Goal: Check status: Check status

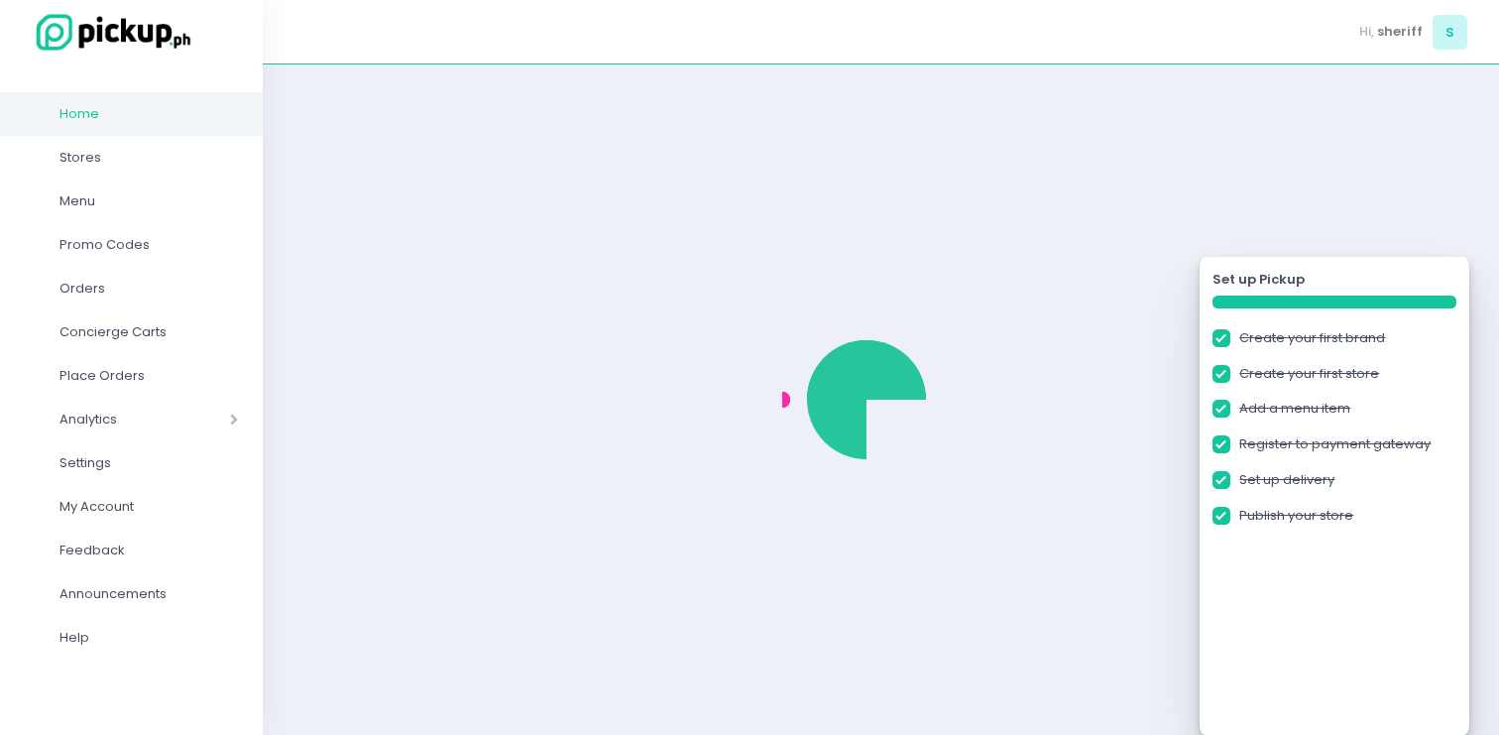
checkbox input "true"
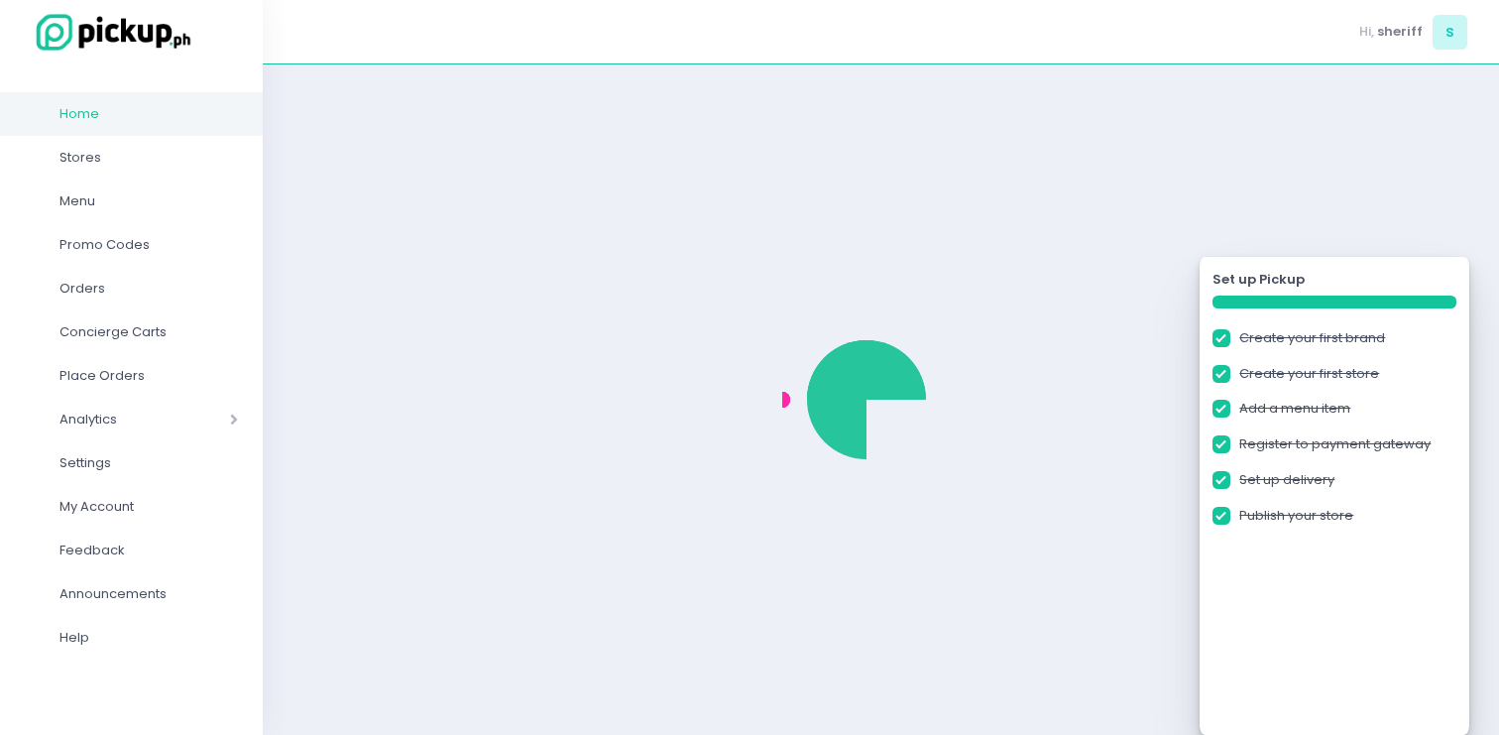
checkbox input "true"
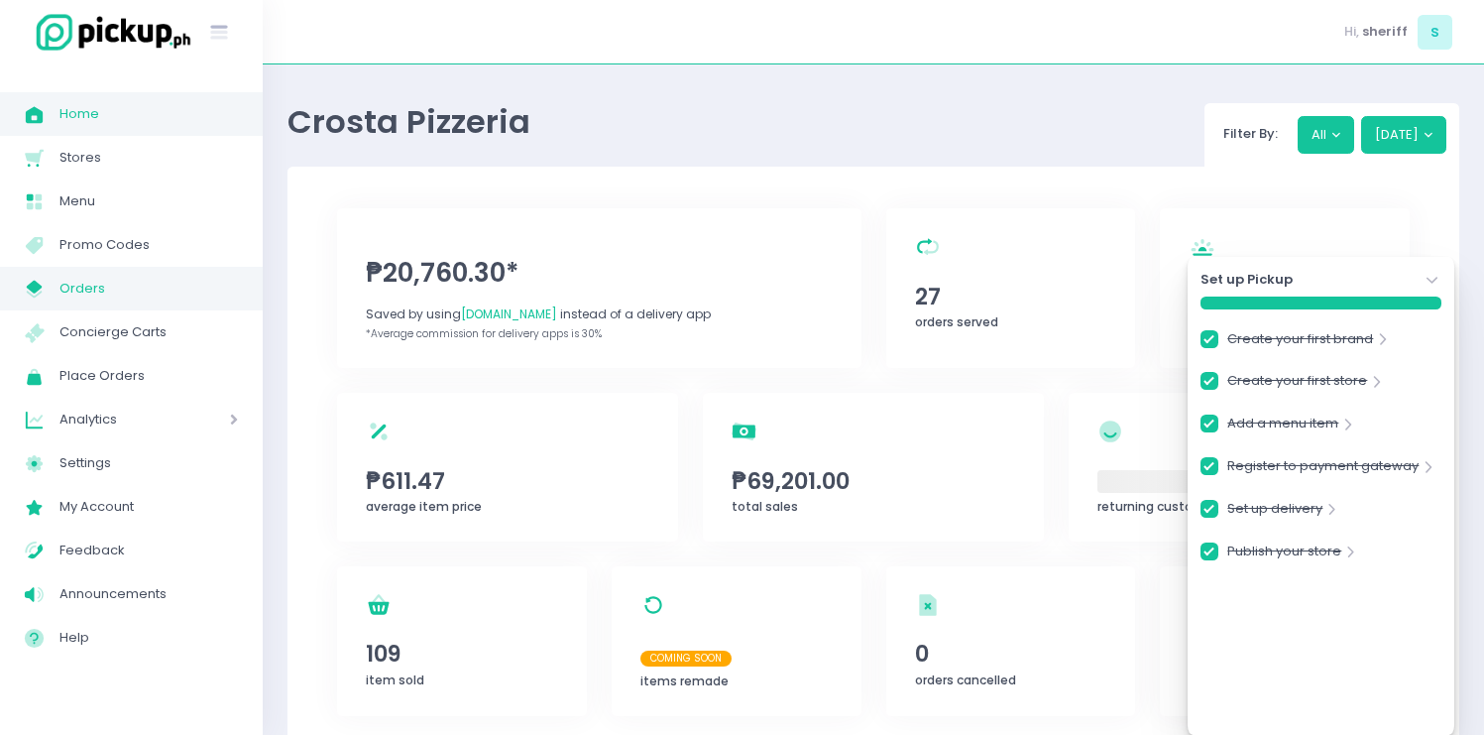
click at [170, 285] on span "Orders" at bounding box center [148, 289] width 178 height 26
checkbox input "true"
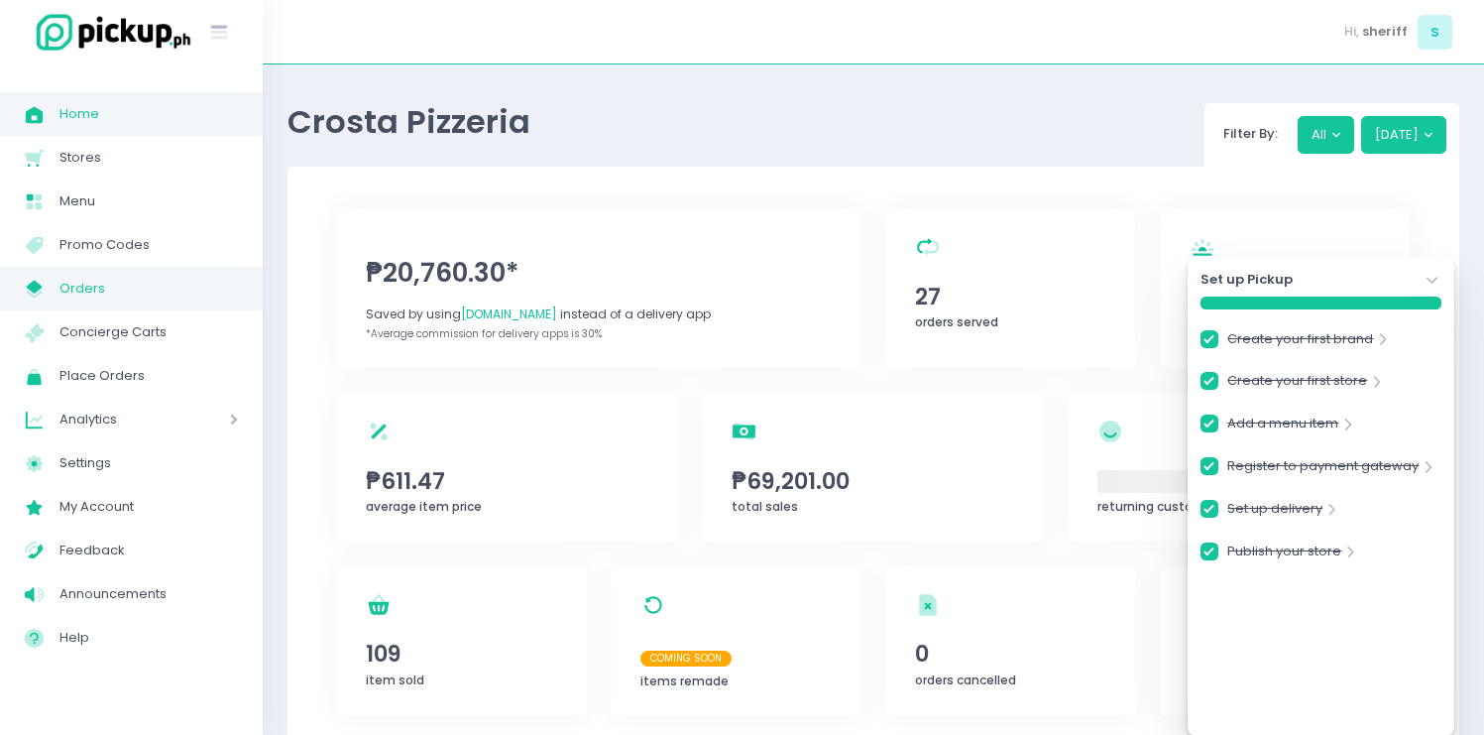
checkbox input "true"
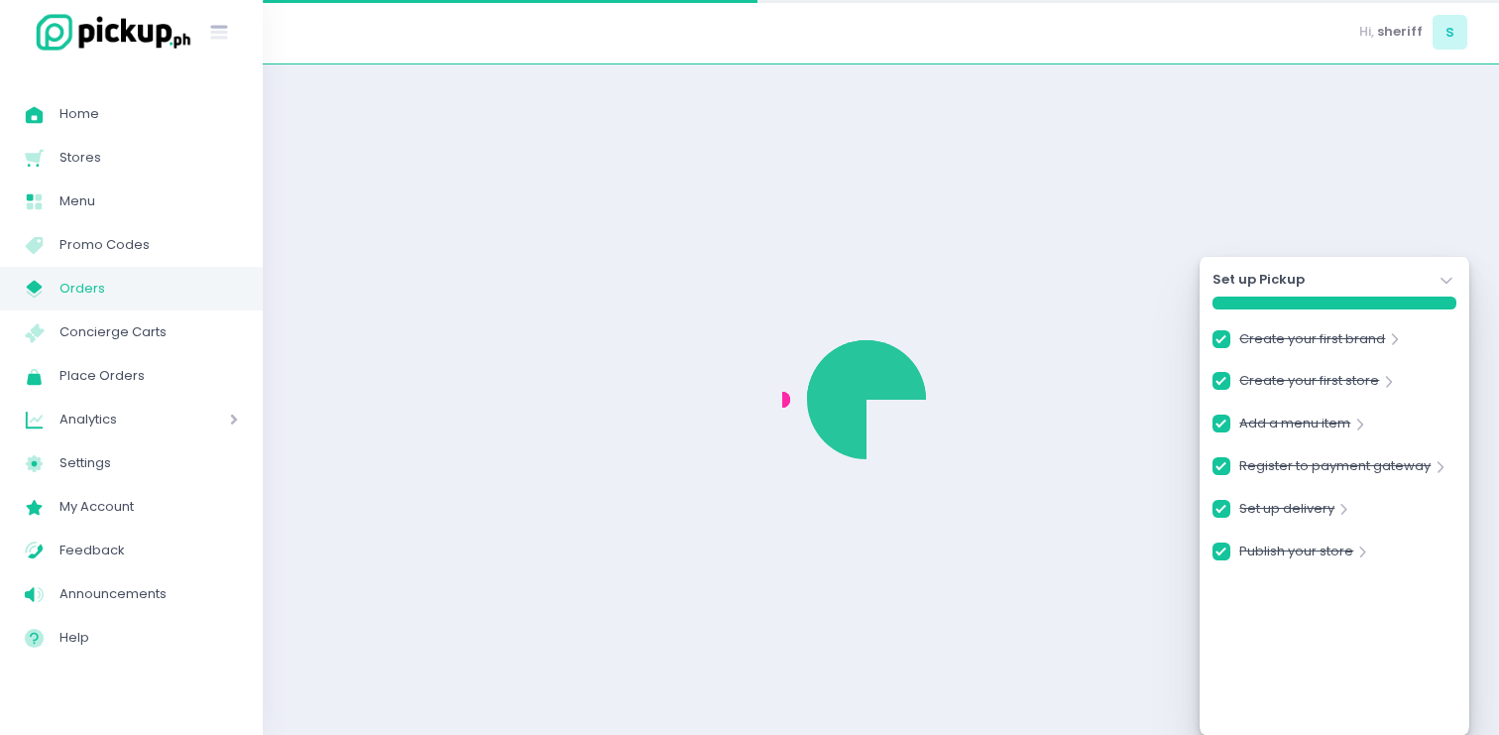
checkbox input "true"
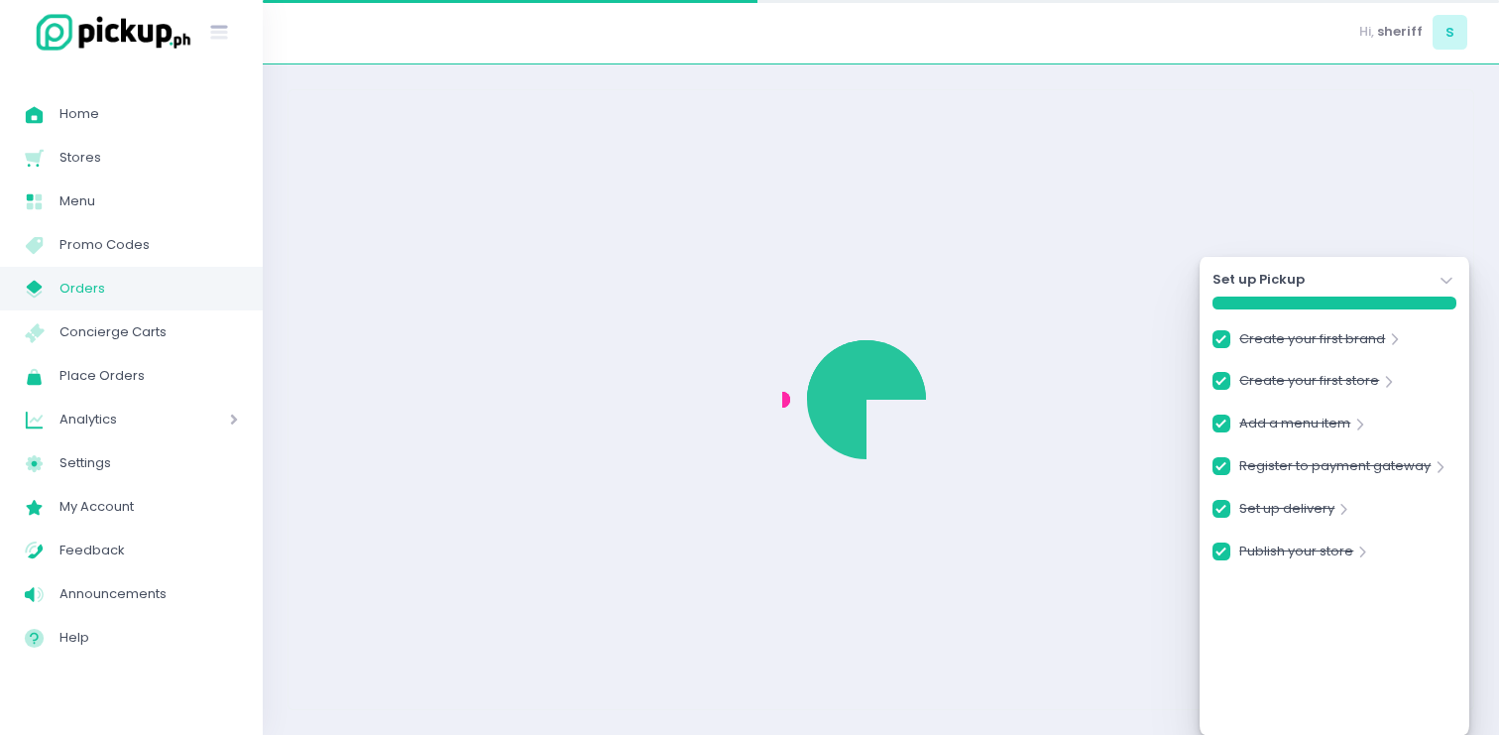
checkbox input "true"
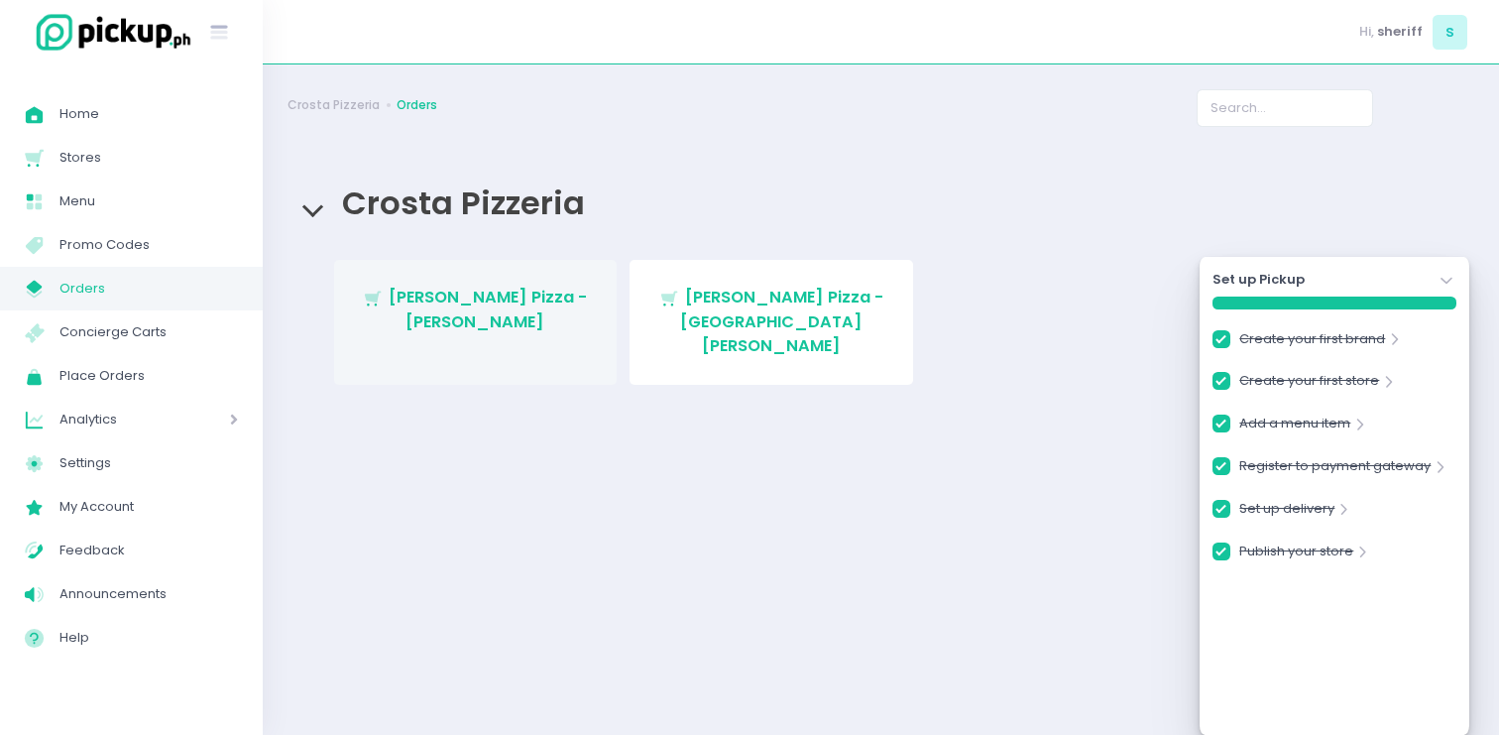
click at [481, 295] on span "[PERSON_NAME] Pizza - [PERSON_NAME]" at bounding box center [488, 309] width 198 height 47
checkbox input "true"
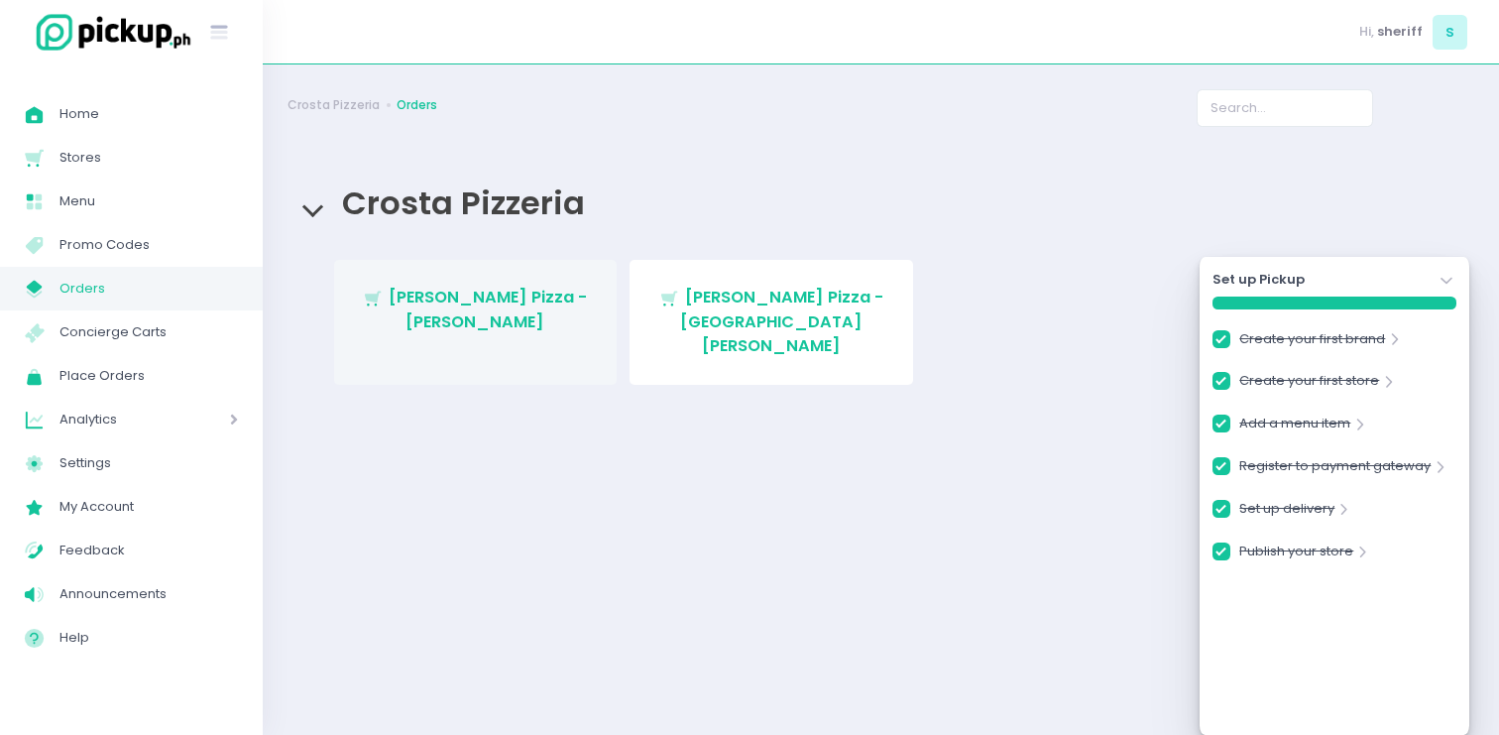
checkbox input "true"
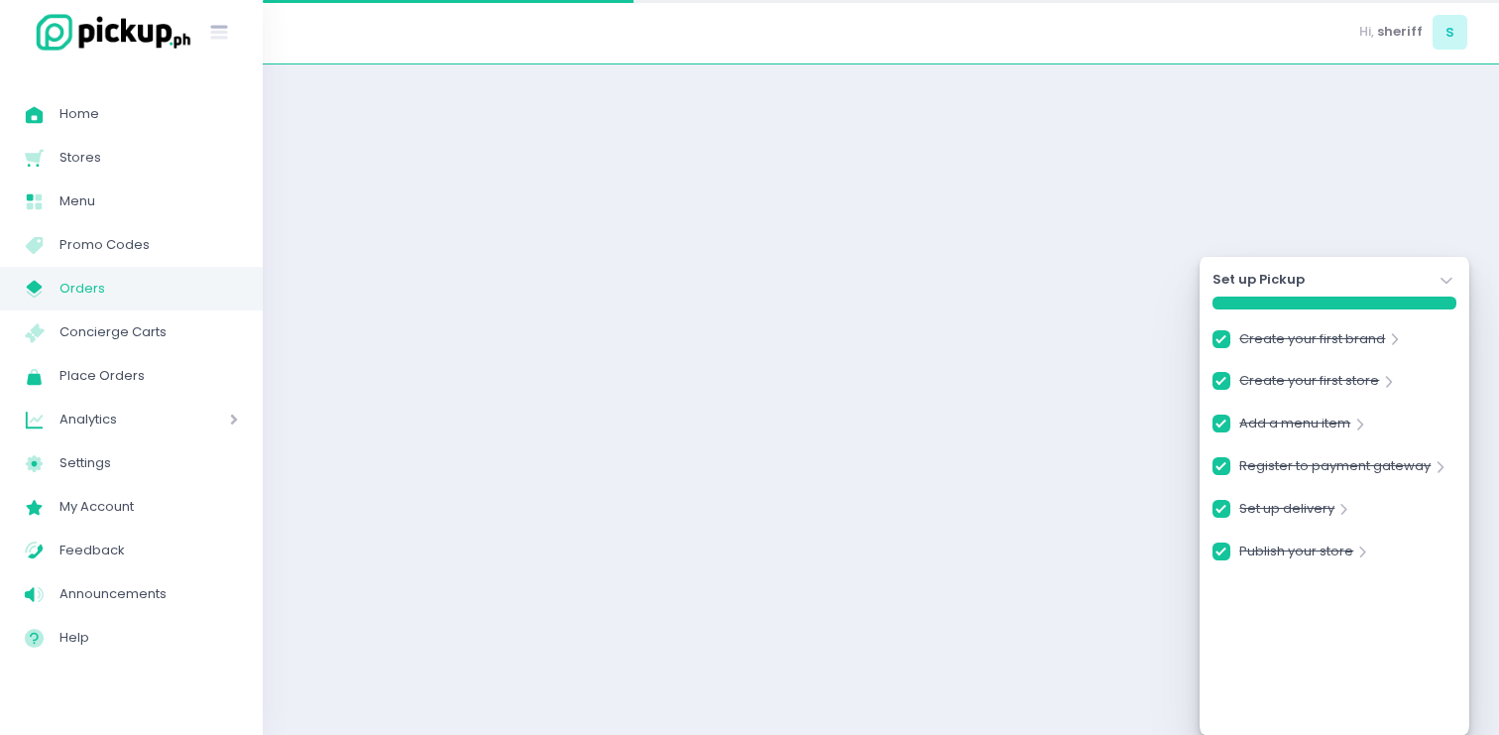
checkbox input "true"
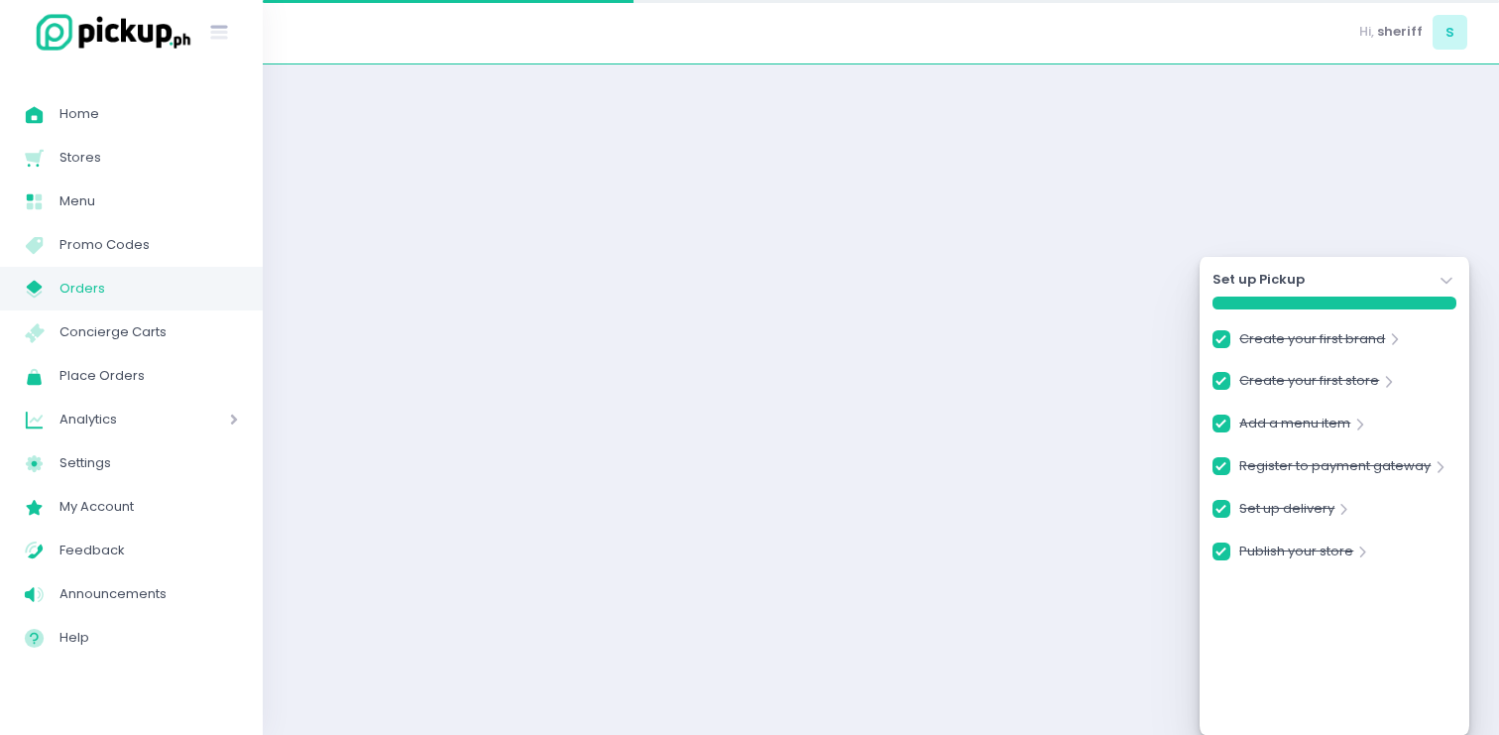
checkbox input "true"
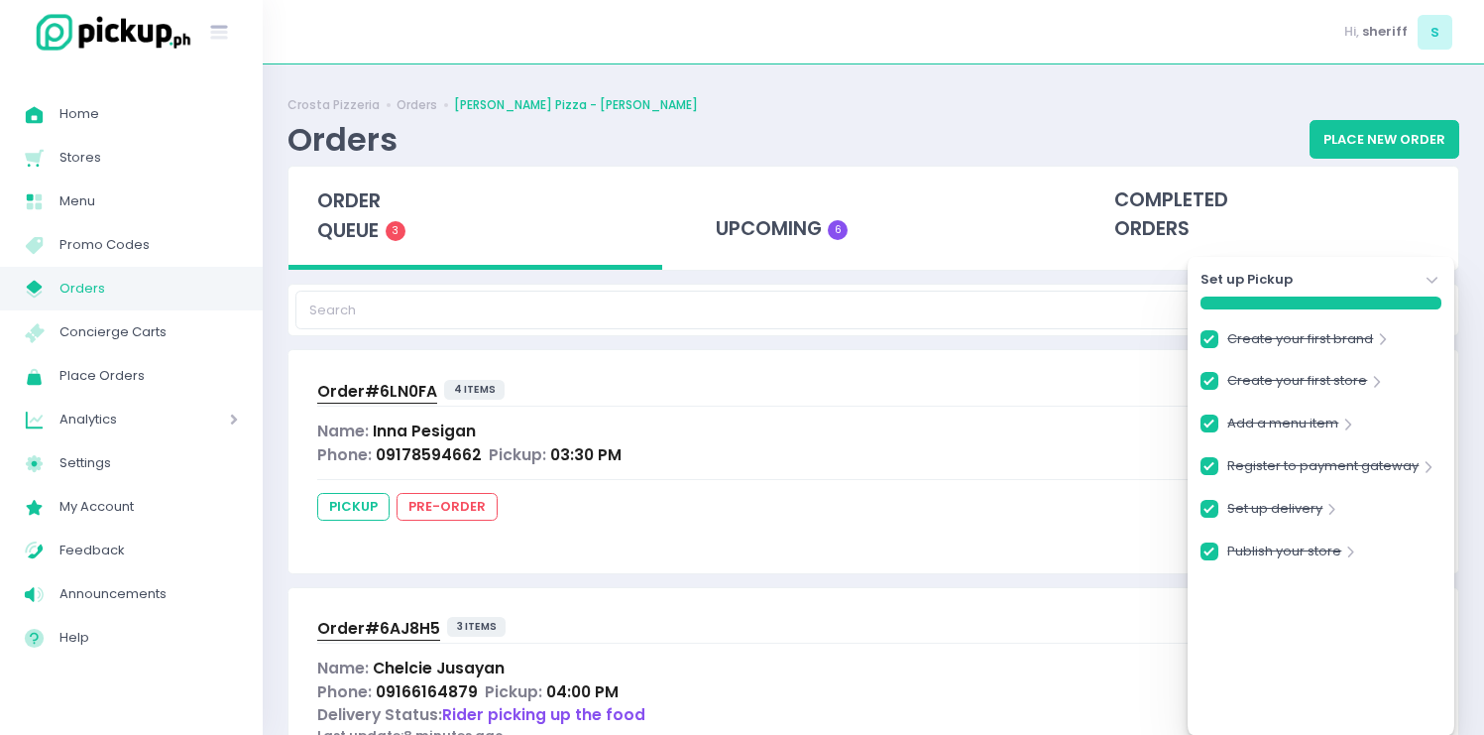
scroll to position [333, 0]
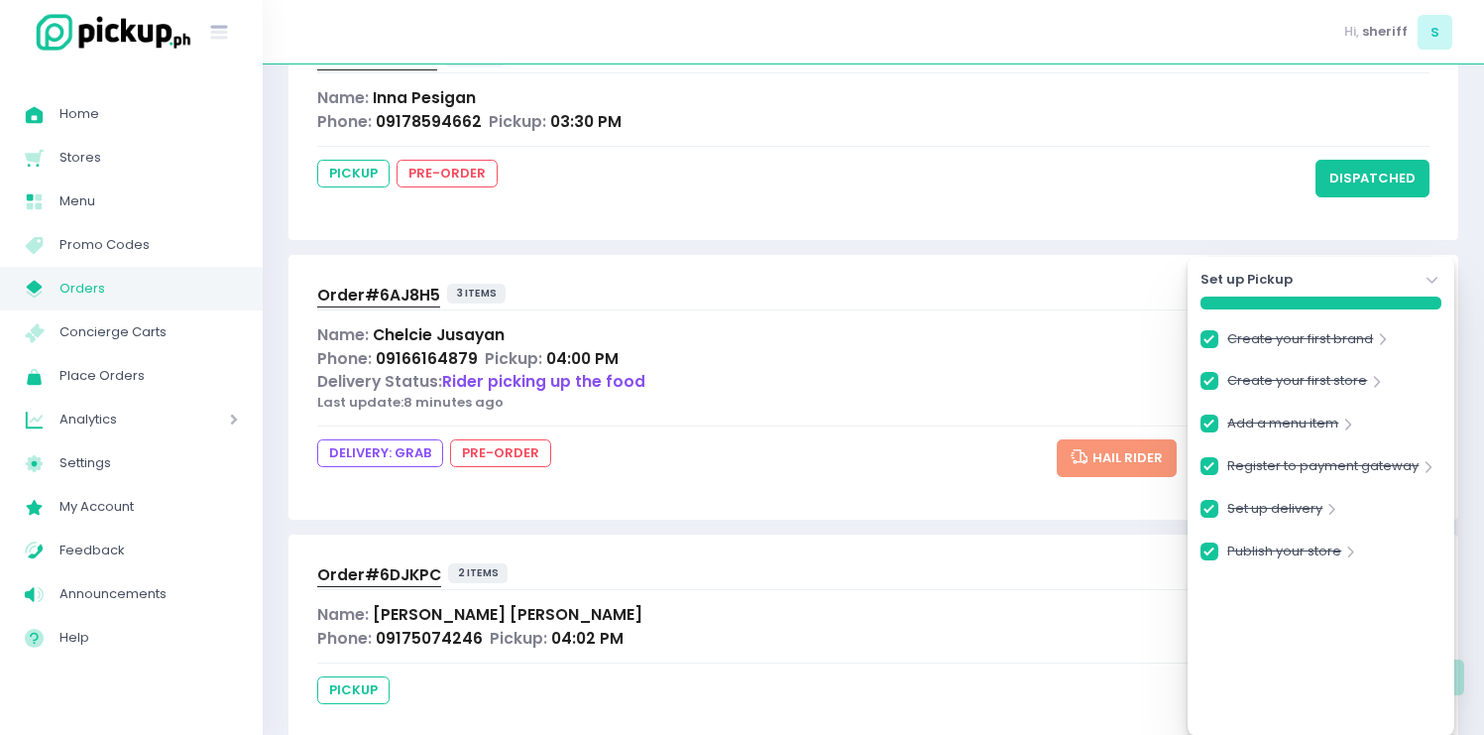
click at [1434, 282] on icon "Stockholm-icons / Navigation / Angle-down Created with Sketch." at bounding box center [1433, 281] width 20 height 20
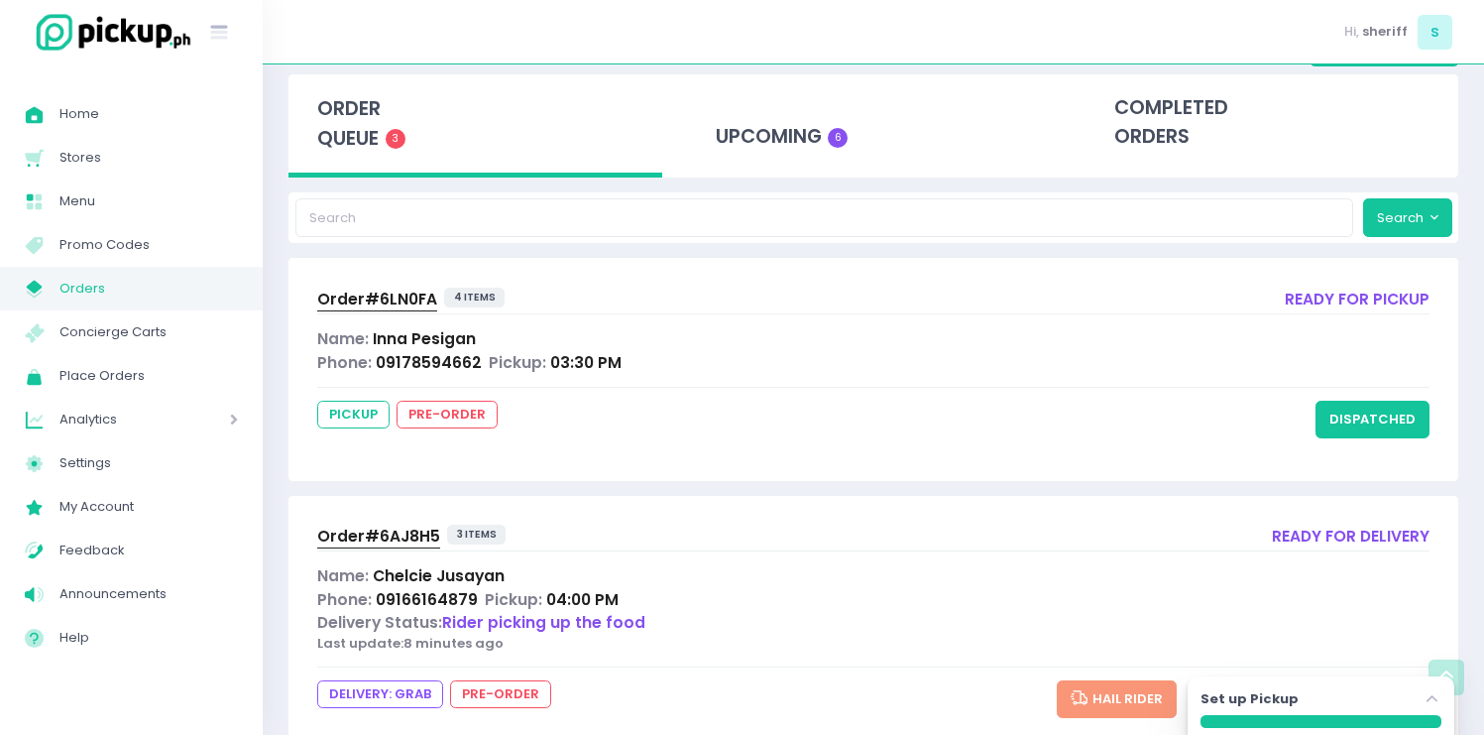
scroll to position [0, 0]
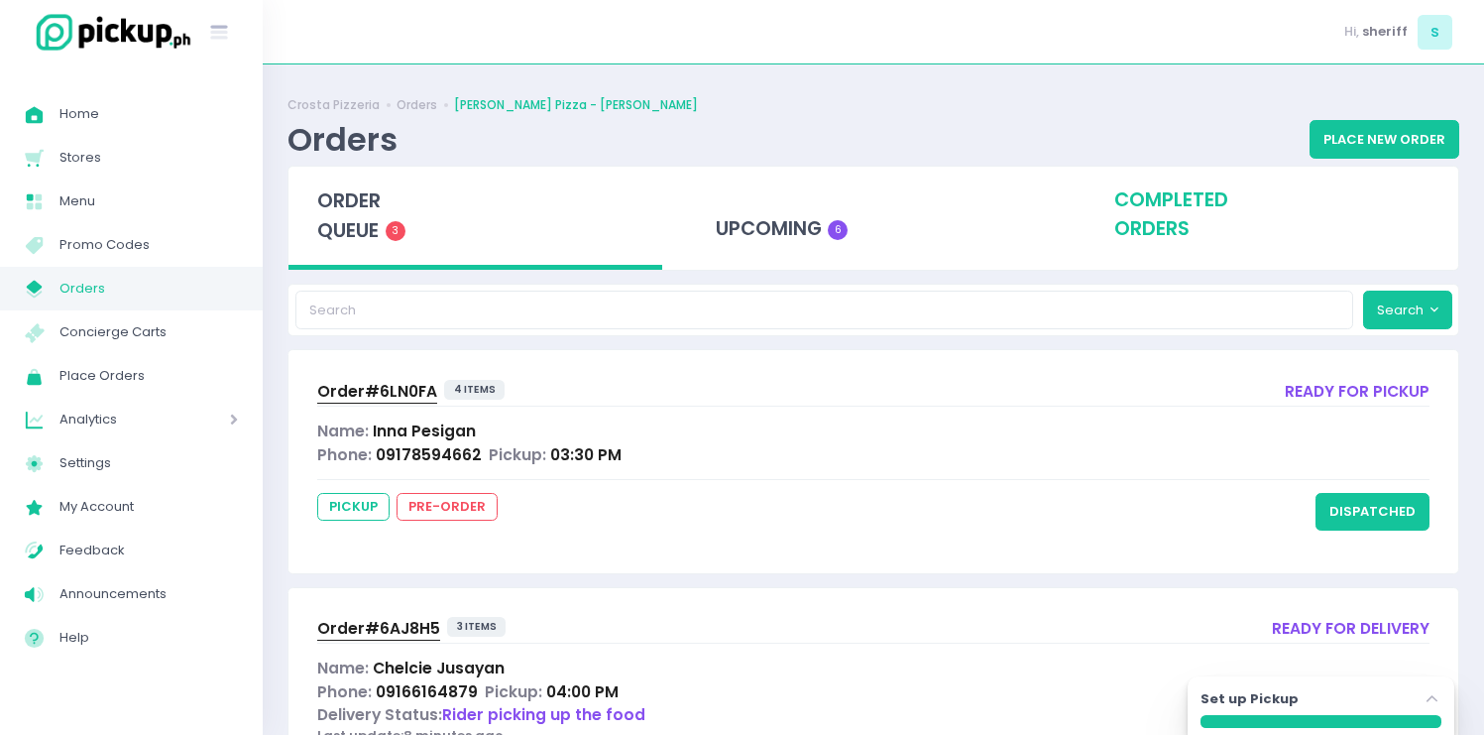
click at [1195, 213] on div "completed orders" at bounding box center [1272, 215] width 374 height 97
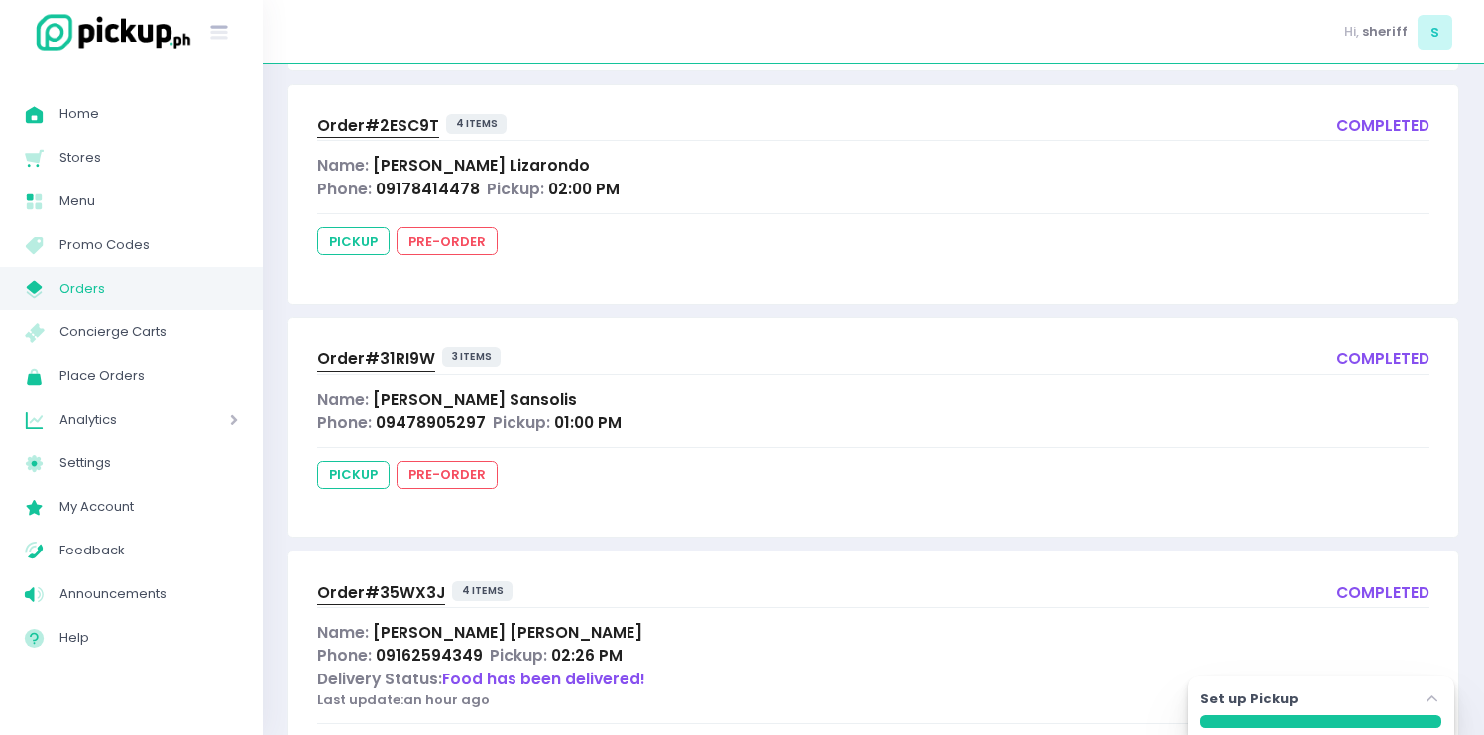
scroll to position [650, 0]
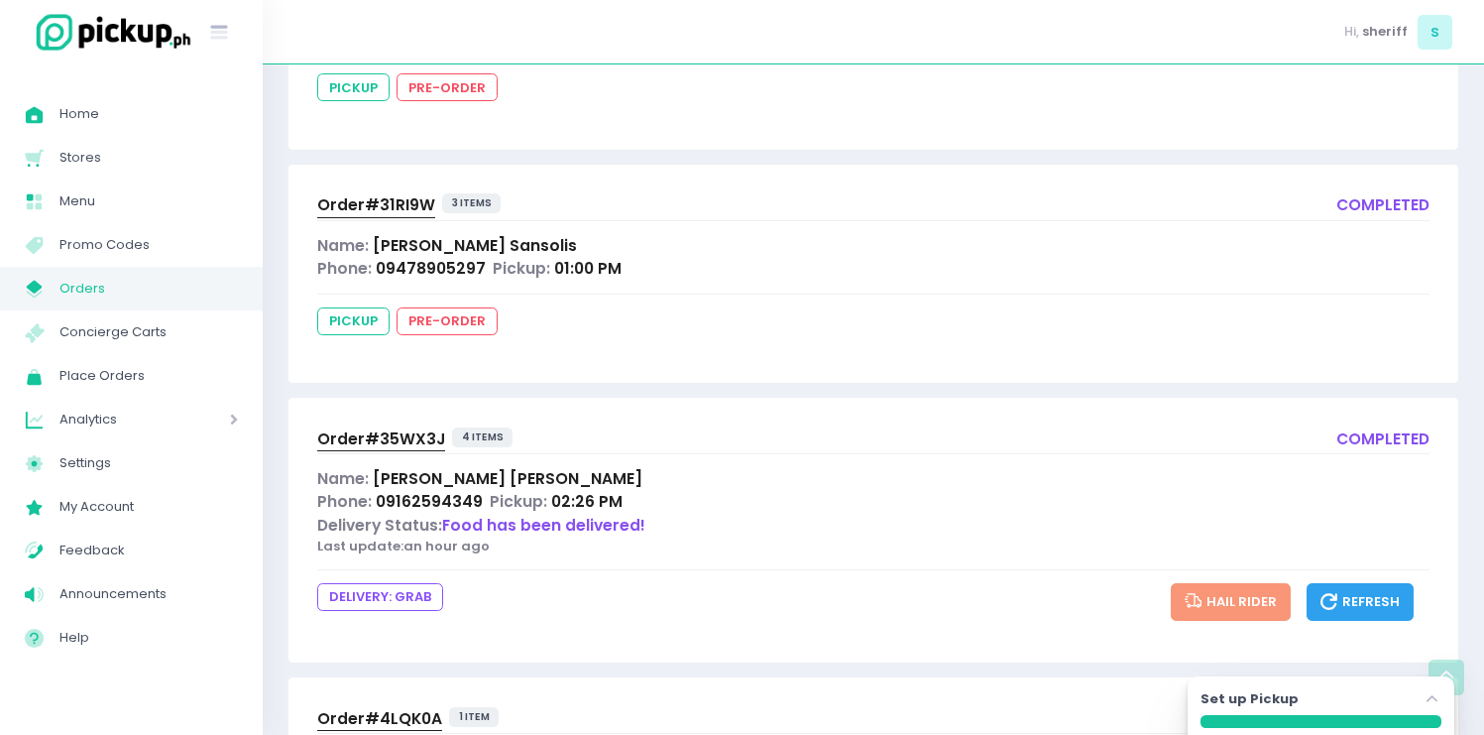
click at [396, 436] on span "Order# 35WX3J" at bounding box center [381, 438] width 128 height 21
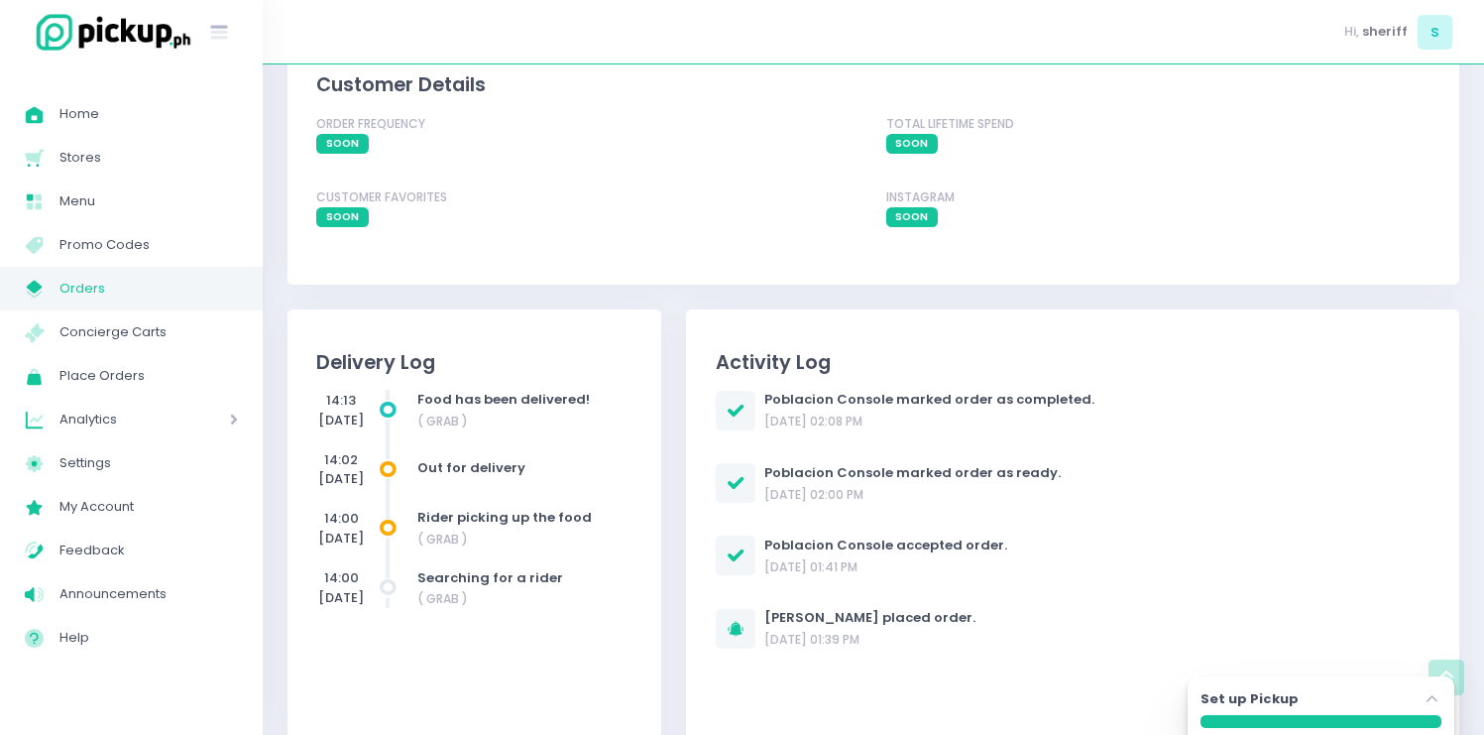
scroll to position [1596, 0]
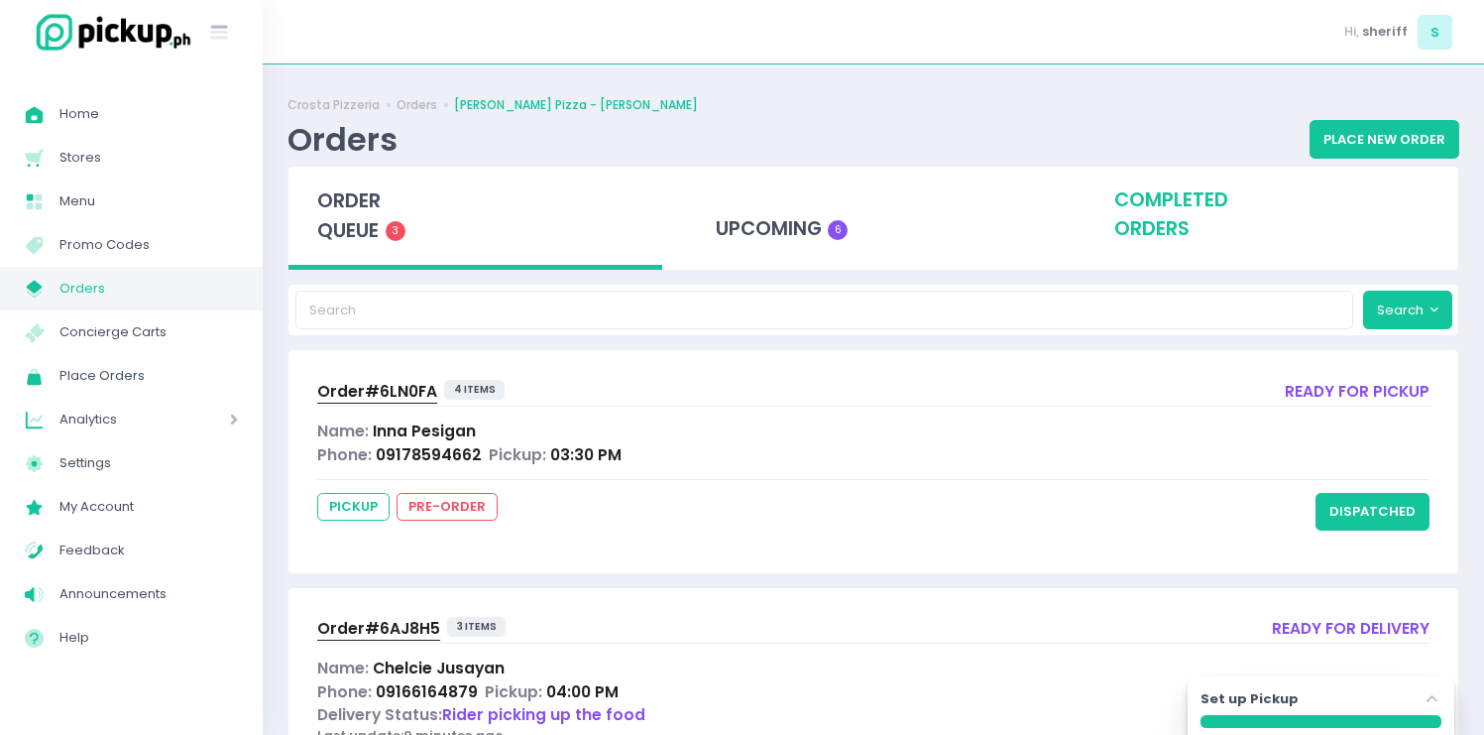
click at [1199, 173] on div "completed orders" at bounding box center [1272, 215] width 374 height 97
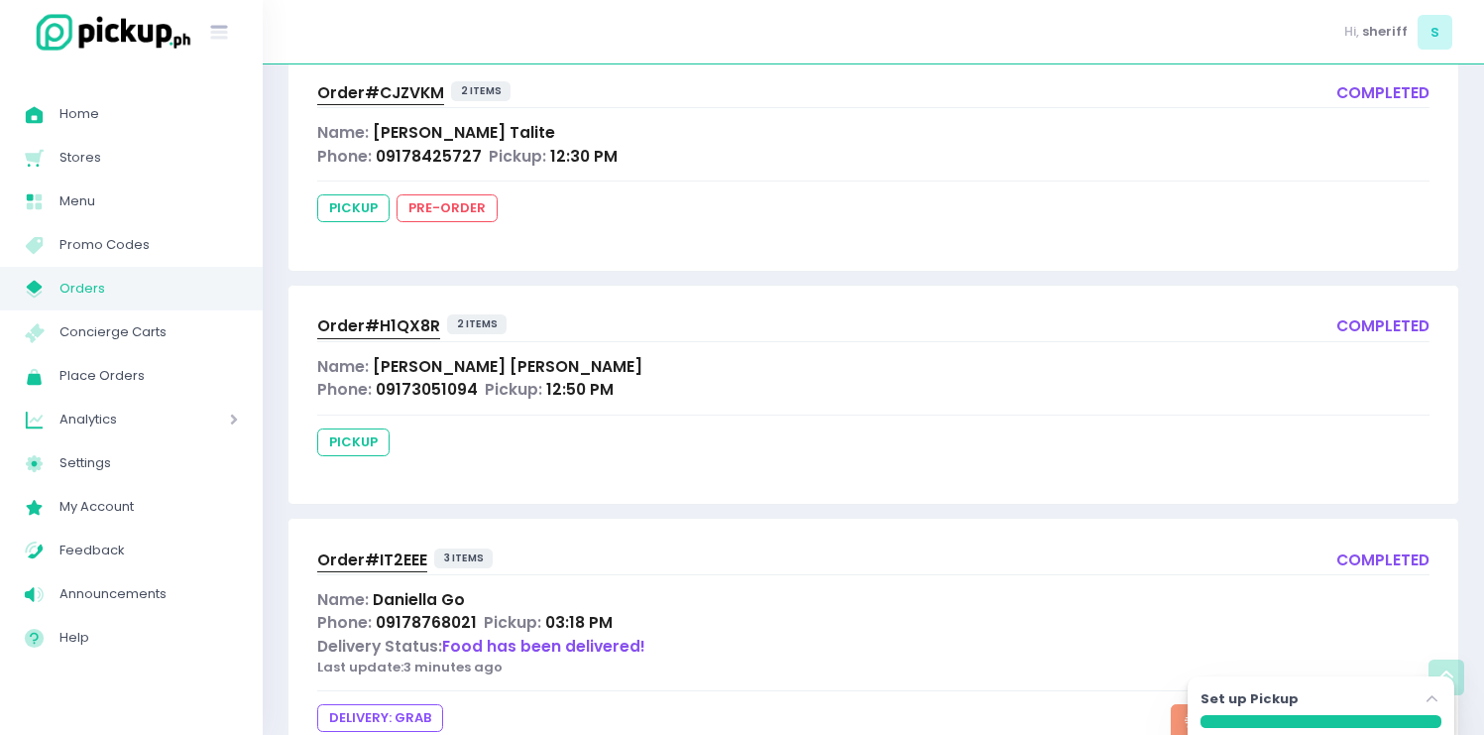
scroll to position [2064, 0]
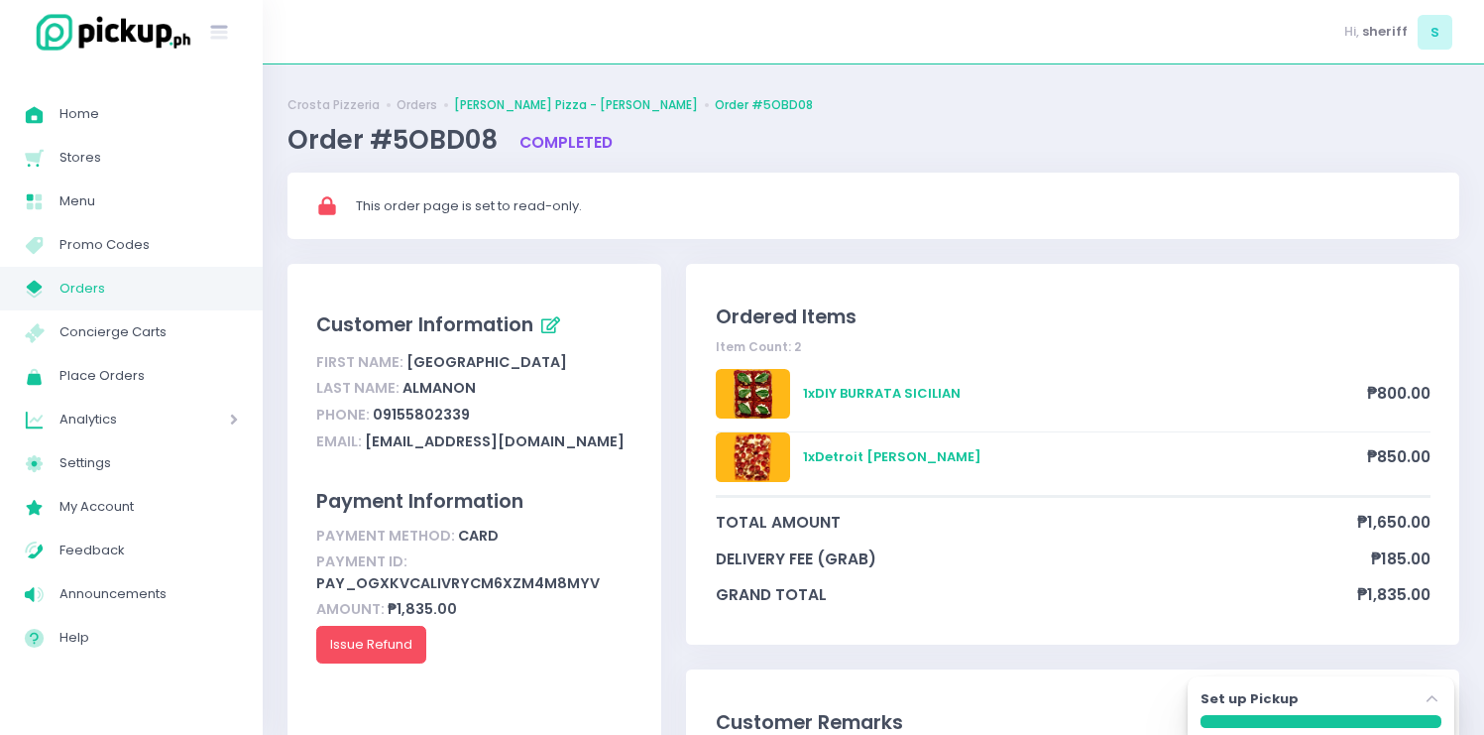
click at [551, 113] on link "[PERSON_NAME] Pizza - [PERSON_NAME]" at bounding box center [576, 105] width 244 height 18
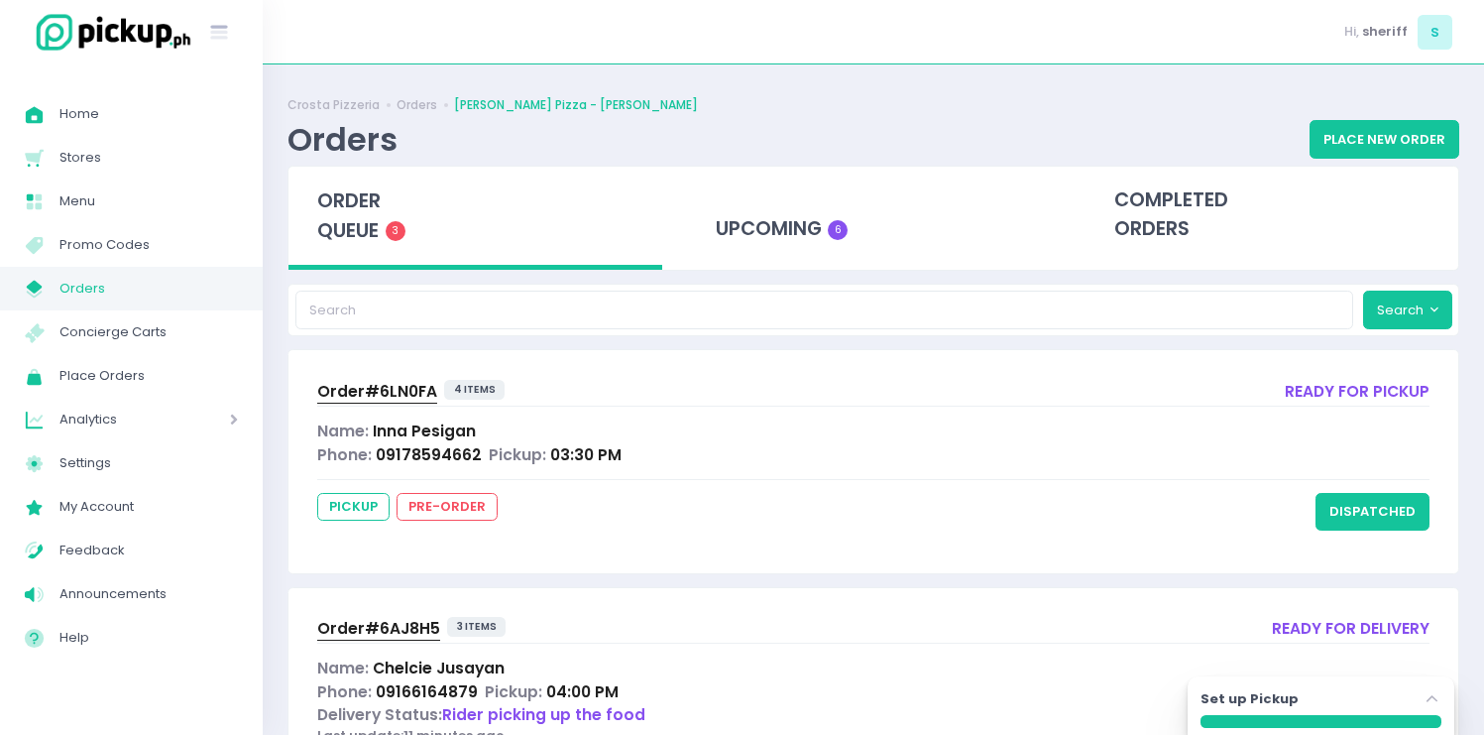
click at [416, 115] on div "[PERSON_NAME] Pizzeria Orders [PERSON_NAME] Pizza - [PERSON_NAME] Orders Place …" at bounding box center [874, 127] width 1172 height 76
click at [417, 110] on link "Orders" at bounding box center [417, 105] width 41 height 18
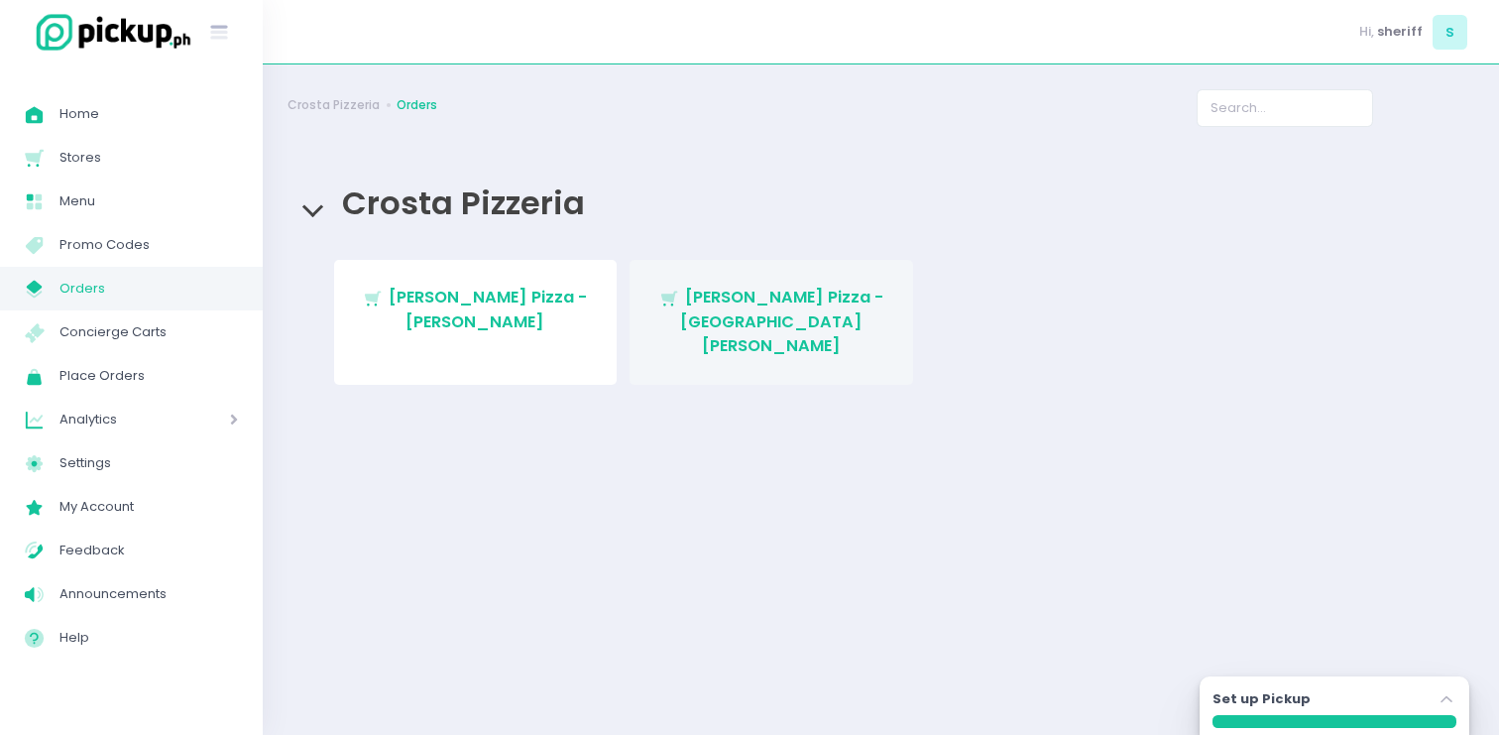
click at [831, 281] on link "Stockholm-icons / Shopping / Cart1 Created with Sketch. [PERSON_NAME] Pizza - […" at bounding box center [772, 322] width 284 height 124
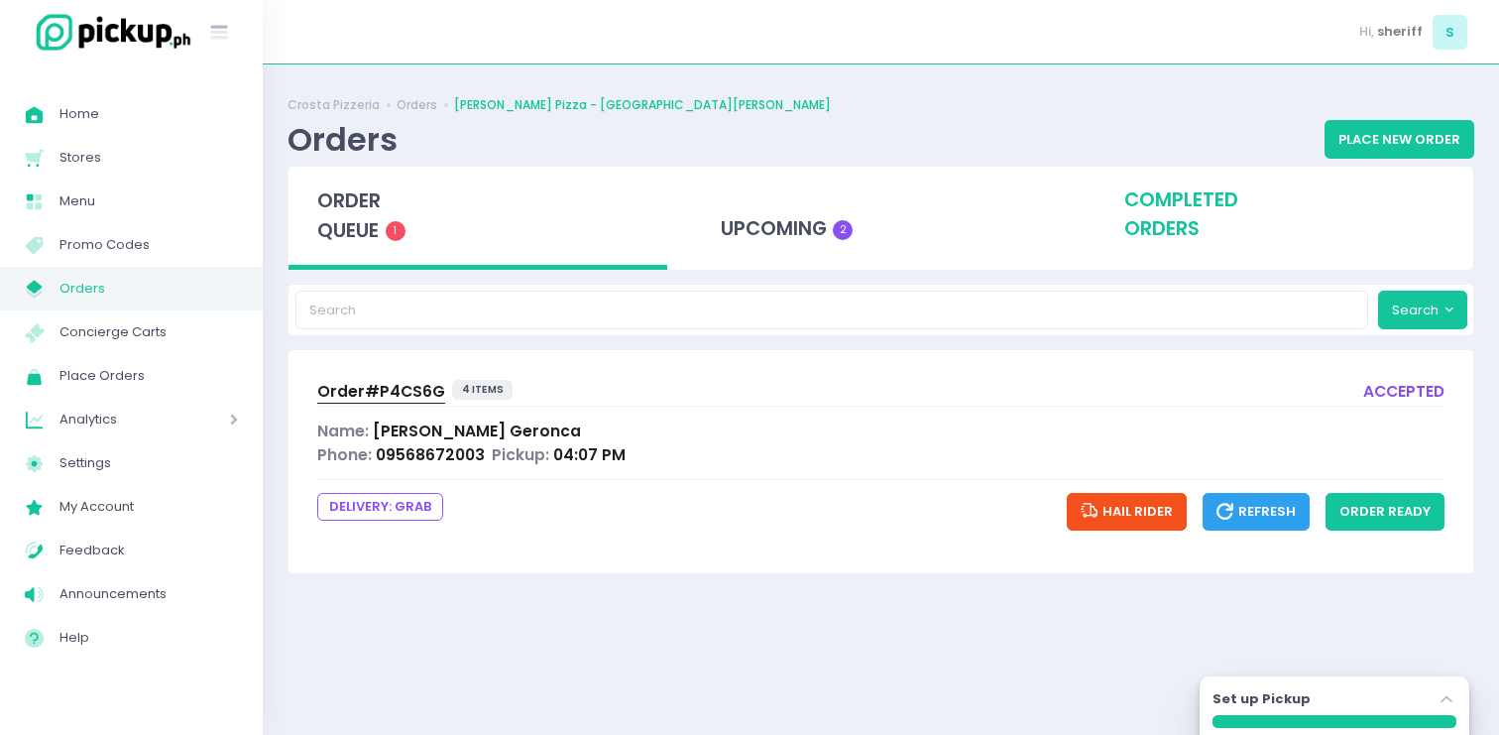
drag, startPoint x: 1045, startPoint y: 230, endPoint x: 1163, endPoint y: 227, distance: 118.0
click at [1045, 230] on div "upcoming 2" at bounding box center [881, 215] width 379 height 97
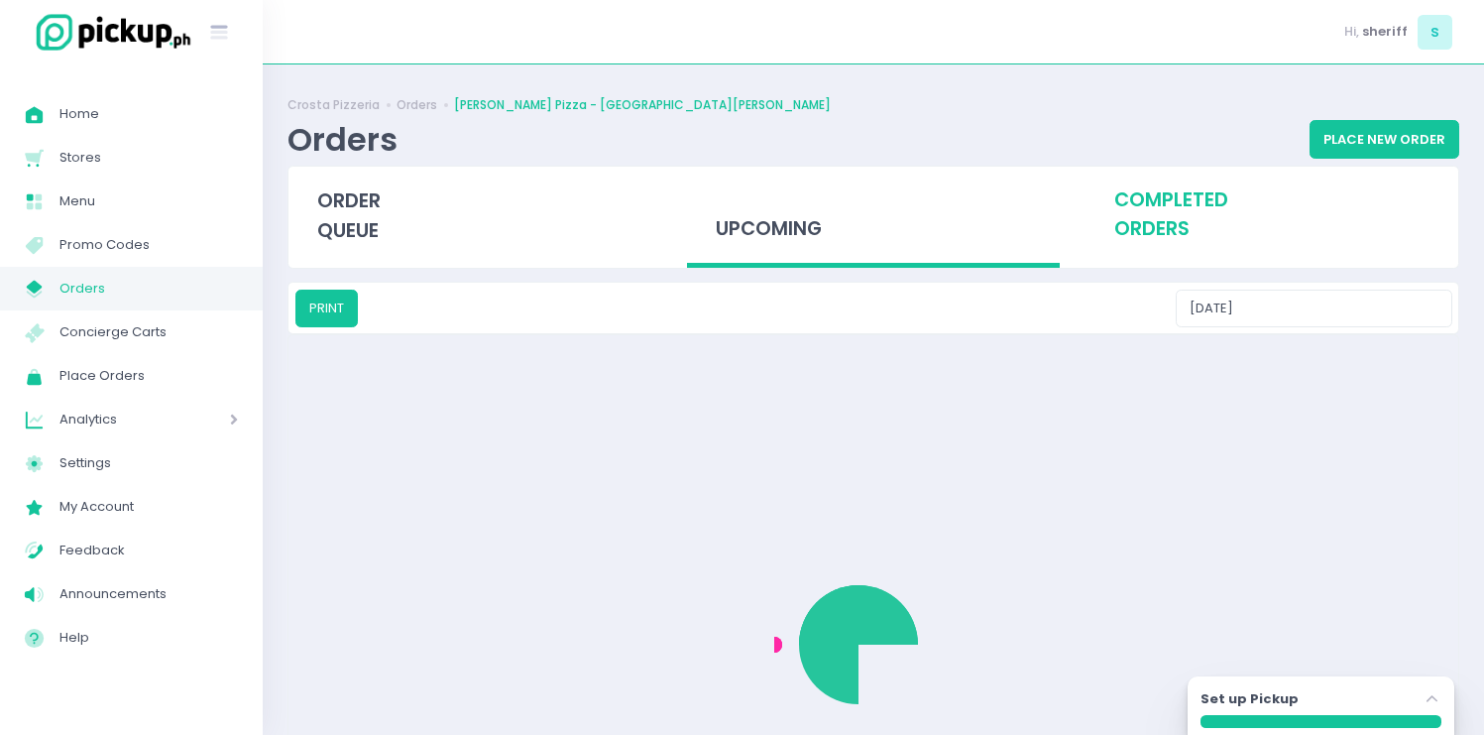
click at [1181, 226] on div "completed orders" at bounding box center [1272, 215] width 374 height 97
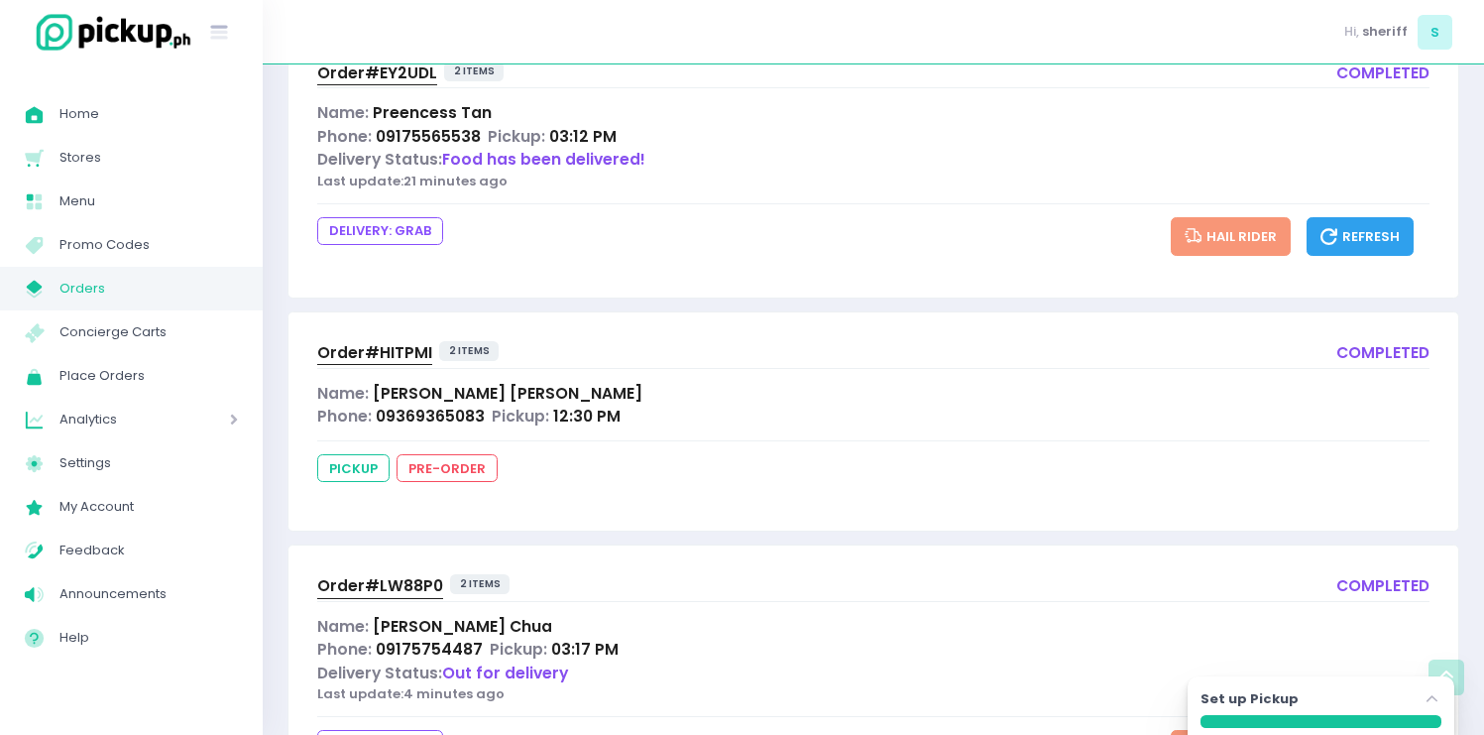
scroll to position [896, 0]
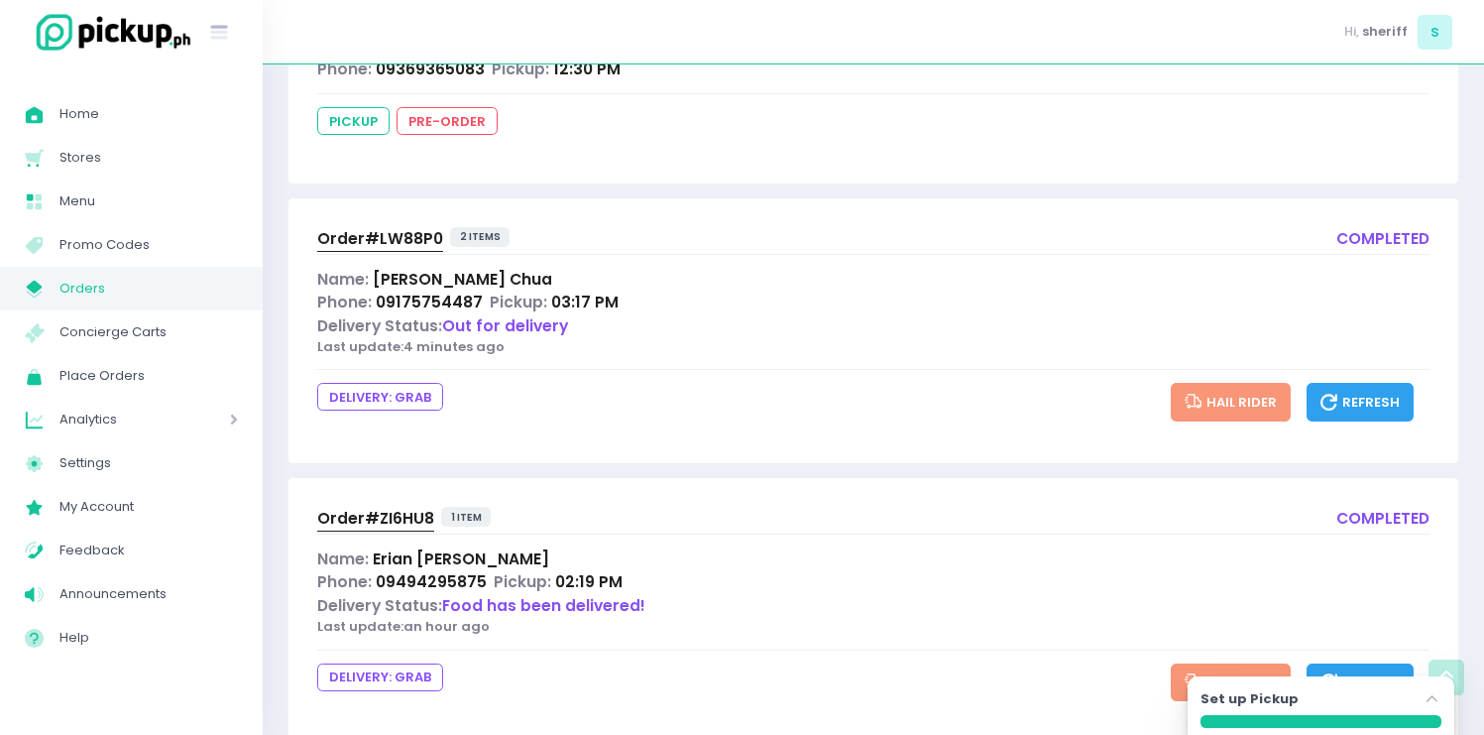
click at [396, 519] on span "Order# ZI6HU8" at bounding box center [375, 518] width 117 height 21
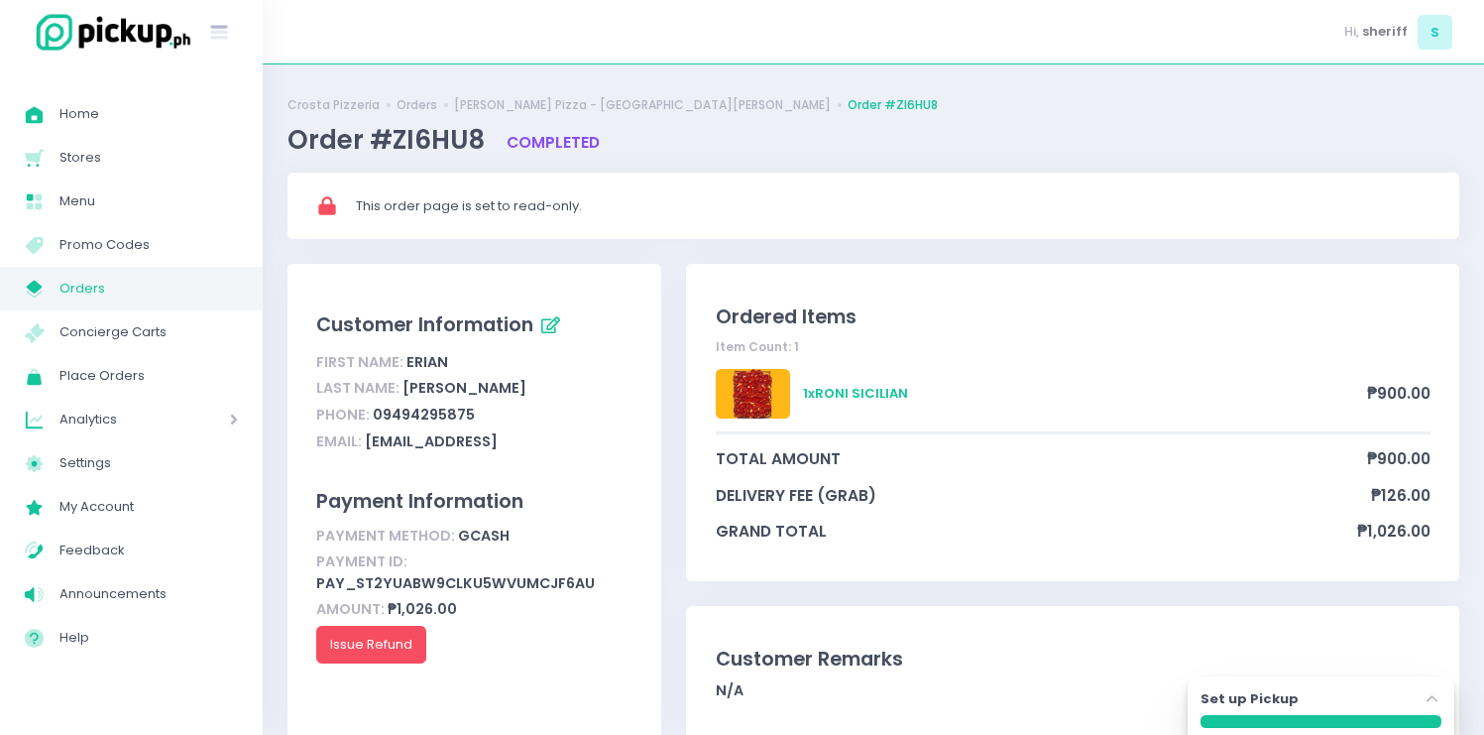
click at [579, 106] on link "[PERSON_NAME] Pizza - [GEOGRAPHIC_DATA][PERSON_NAME]" at bounding box center [642, 105] width 377 height 18
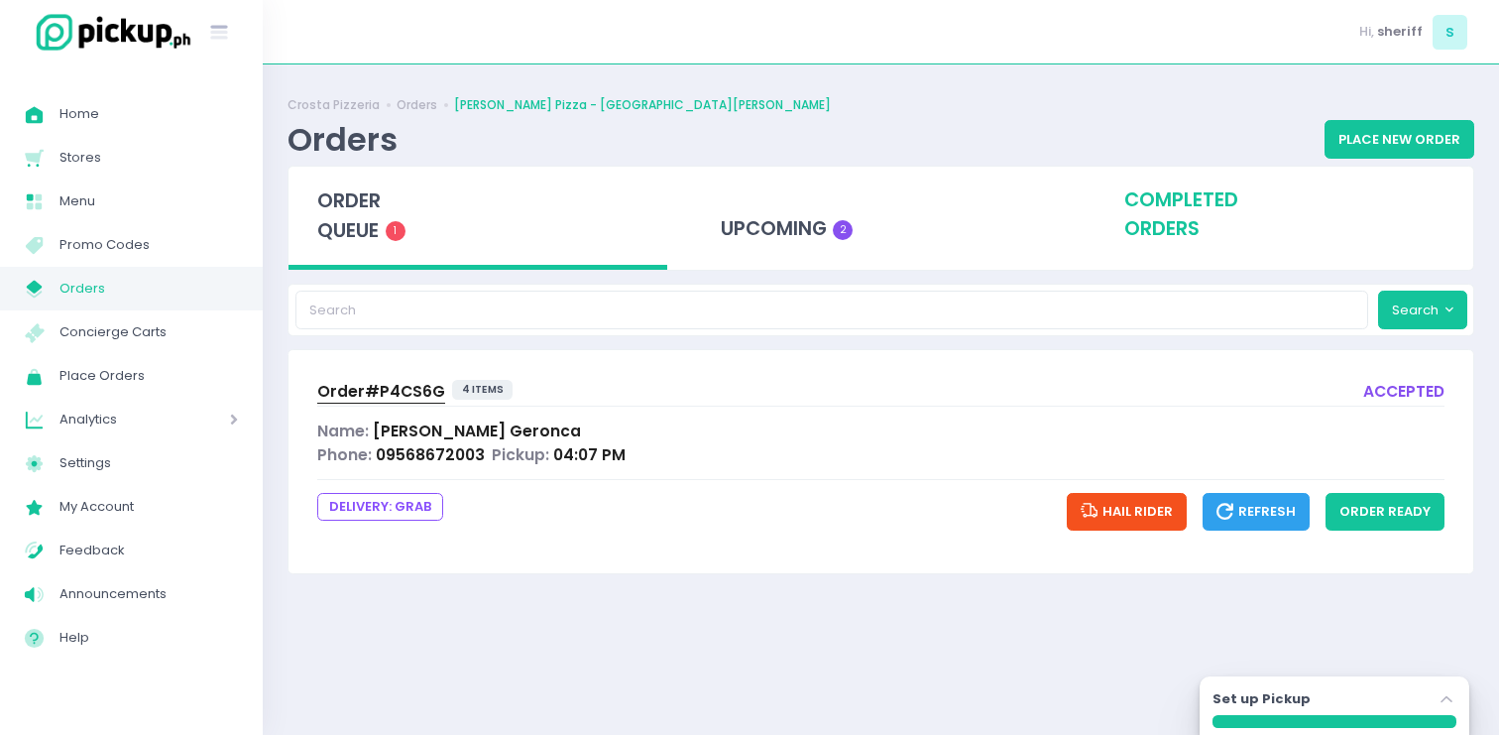
click at [1268, 223] on div "completed orders" at bounding box center [1283, 215] width 379 height 97
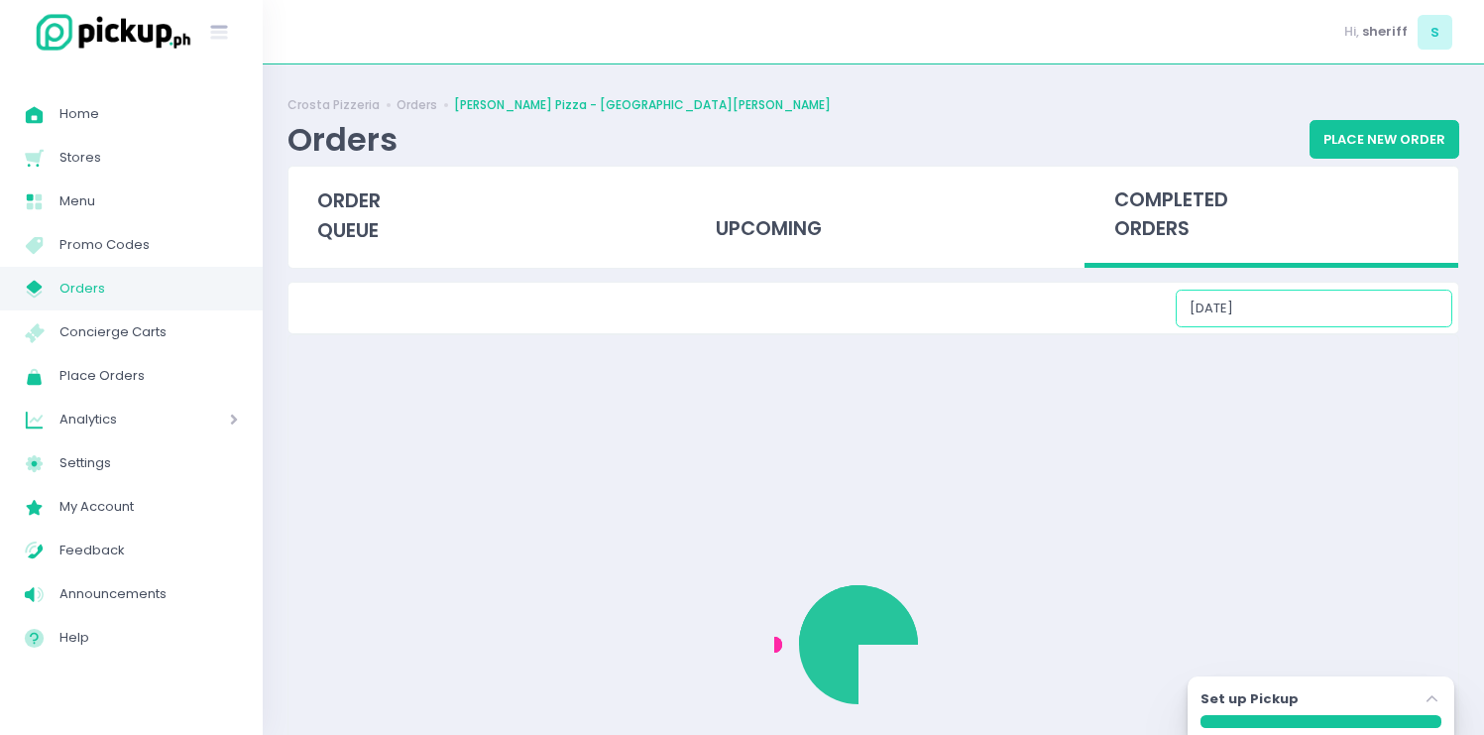
click at [1343, 297] on input "[DATE]" at bounding box center [1314, 308] width 277 height 38
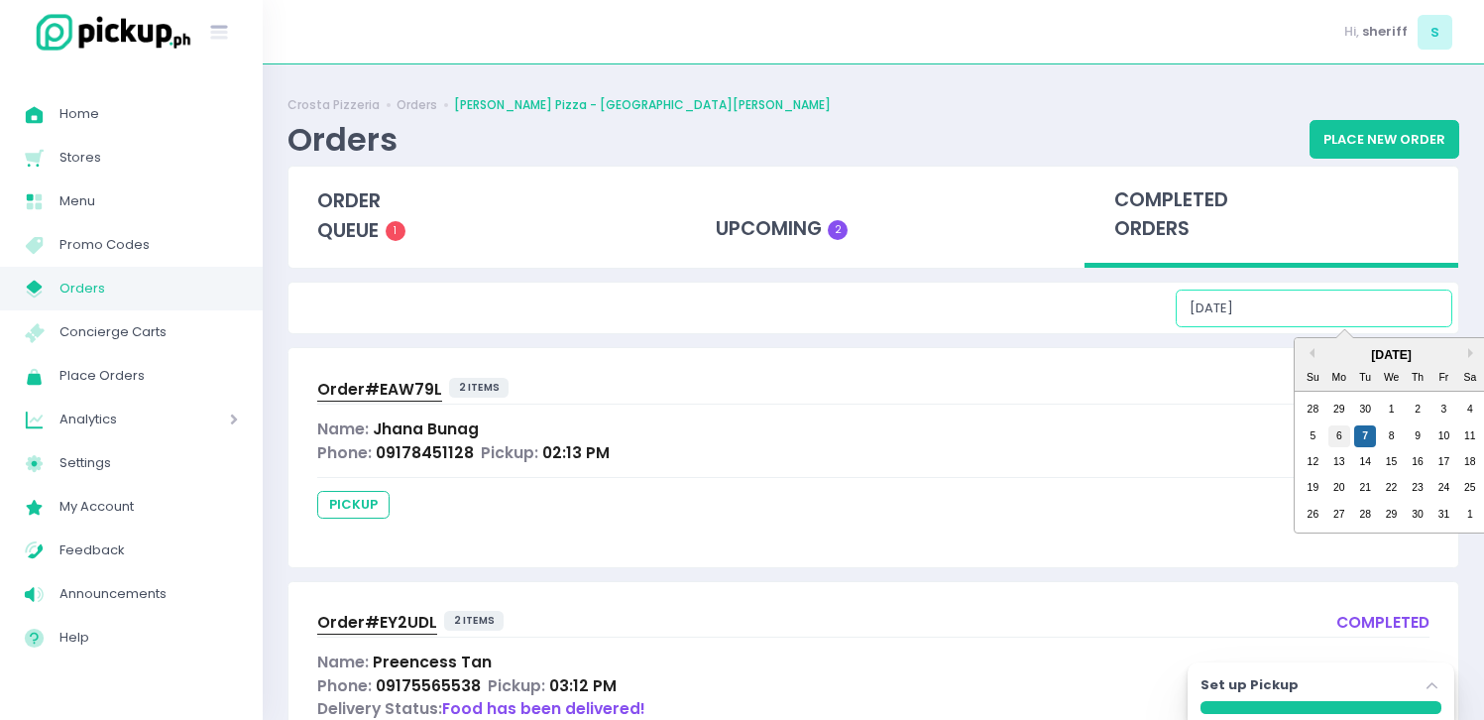
click at [1340, 431] on div "6" at bounding box center [1339, 436] width 22 height 22
type input "[DATE]"
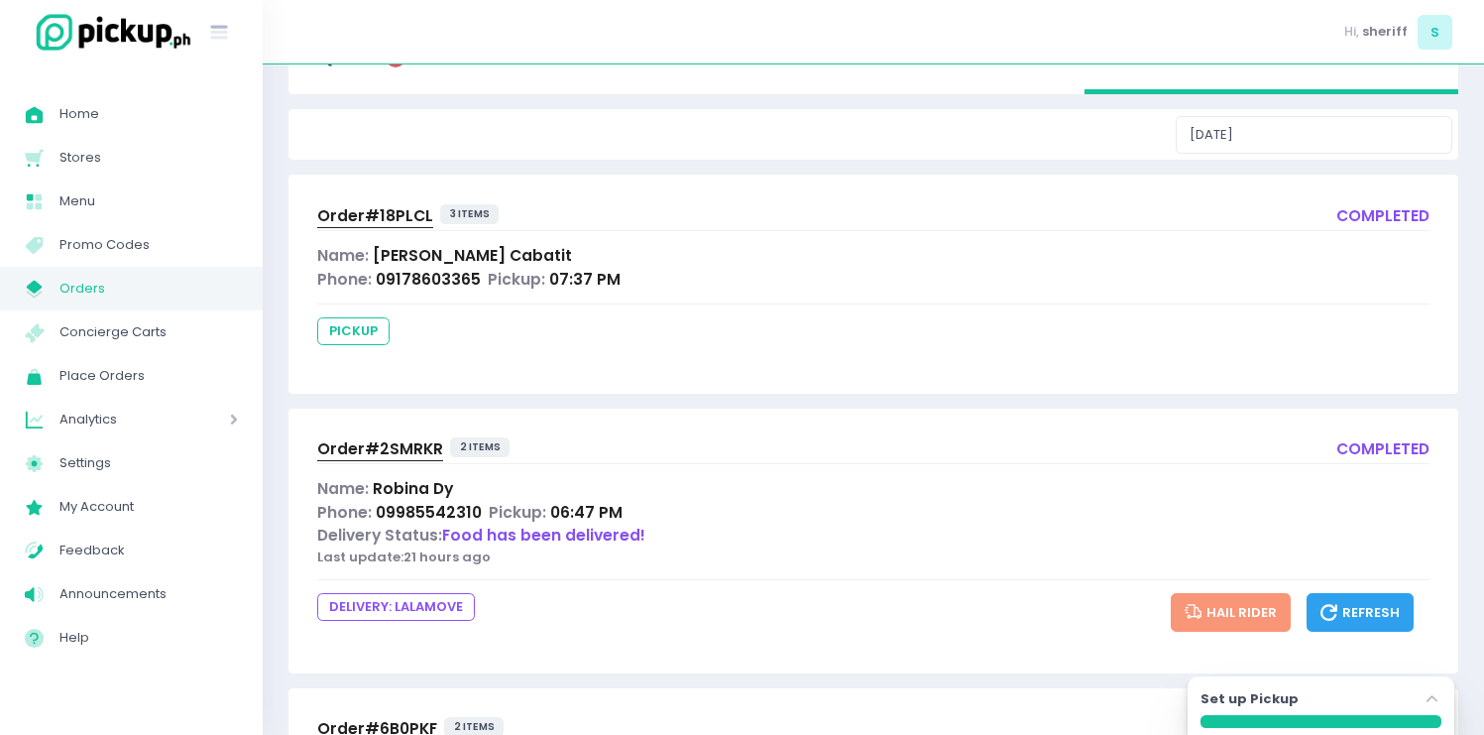
scroll to position [325, 0]
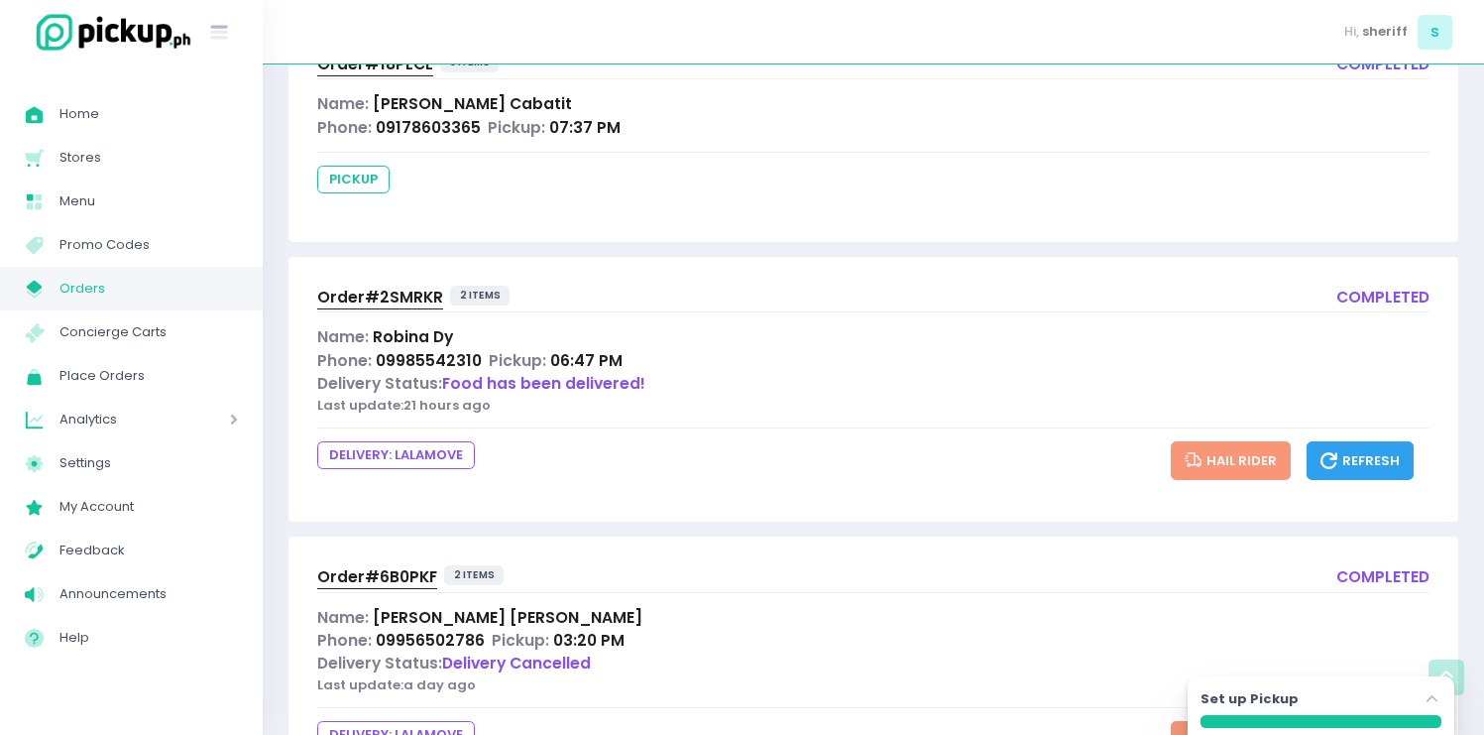
click at [413, 290] on span "Order# 2SMRKR" at bounding box center [380, 297] width 126 height 21
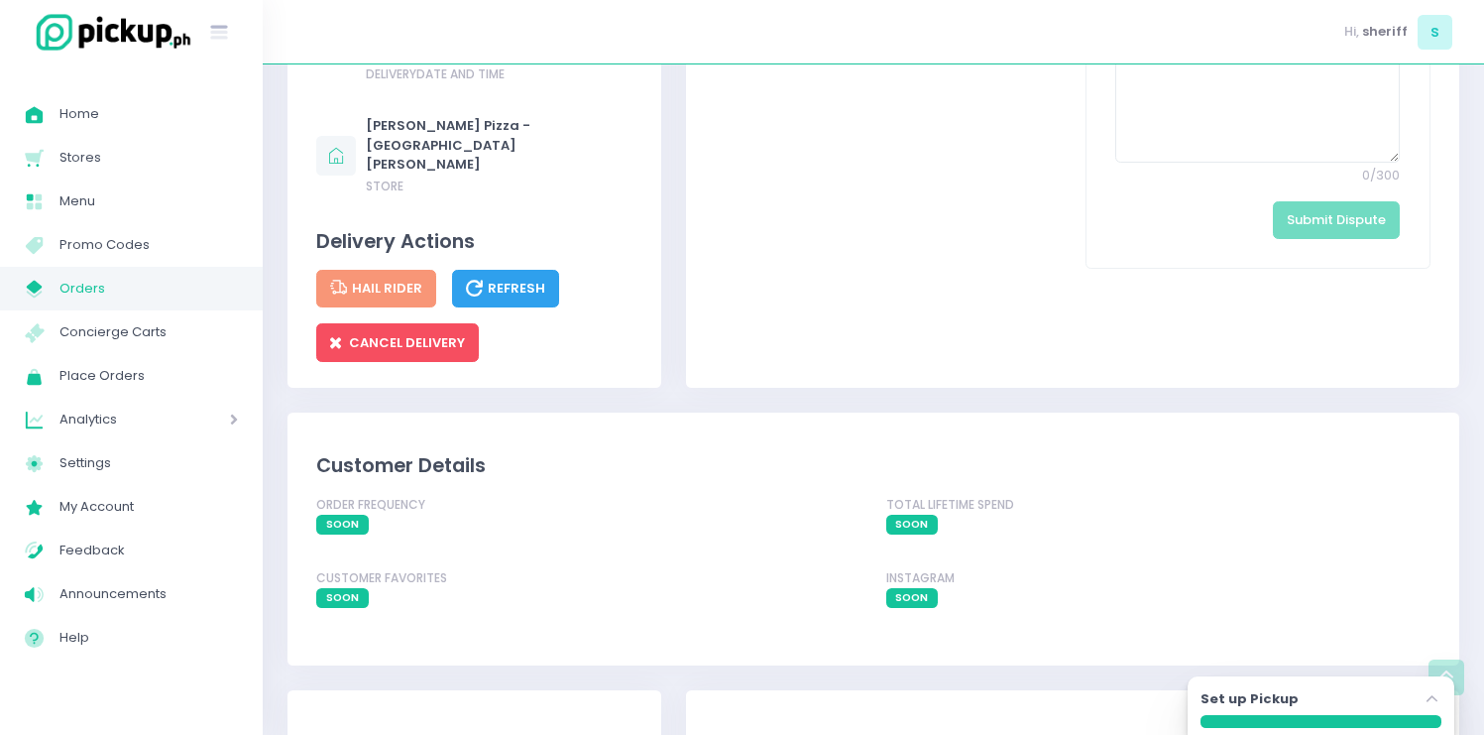
scroll to position [1427, 0]
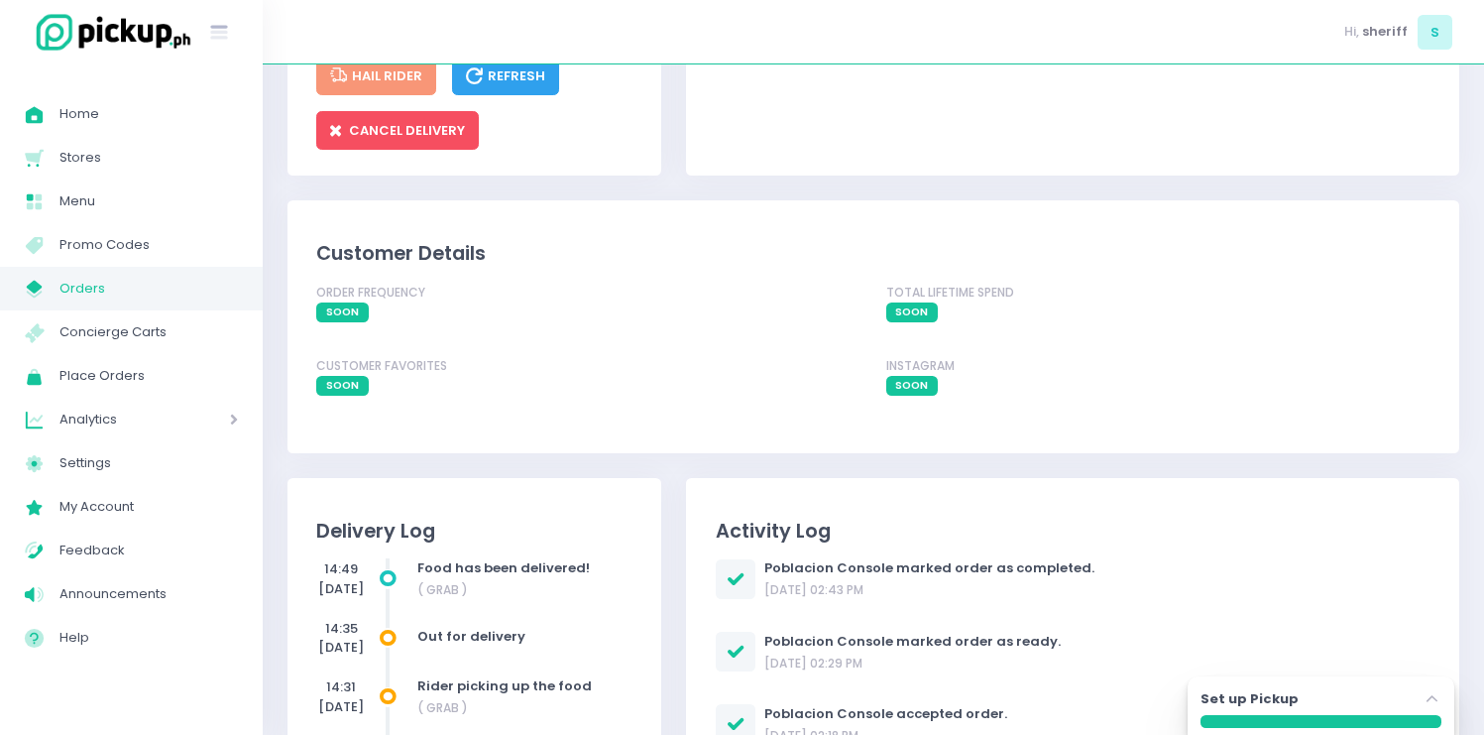
scroll to position [1566, 0]
